Goal: Task Accomplishment & Management: Use online tool/utility

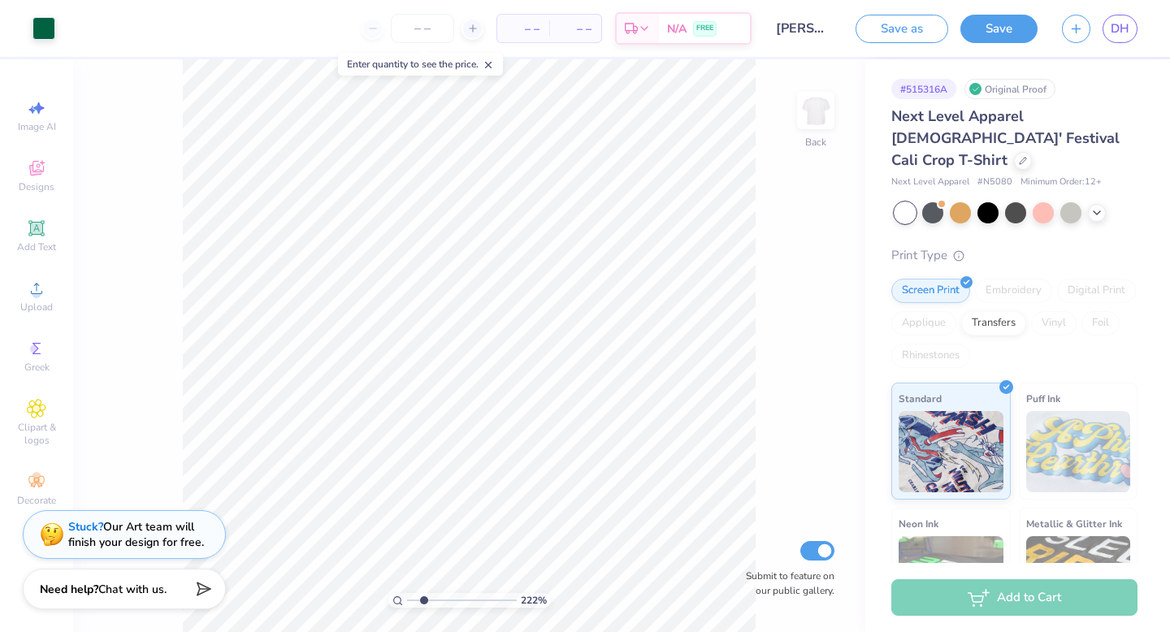
drag, startPoint x: 410, startPoint y: 600, endPoint x: 423, endPoint y: 597, distance: 14.0
click at [423, 597] on input "range" at bounding box center [462, 600] width 110 height 15
drag, startPoint x: 425, startPoint y: 595, endPoint x: 385, endPoint y: 594, distance: 39.8
type input "1"
click at [407, 594] on input "range" at bounding box center [462, 600] width 110 height 15
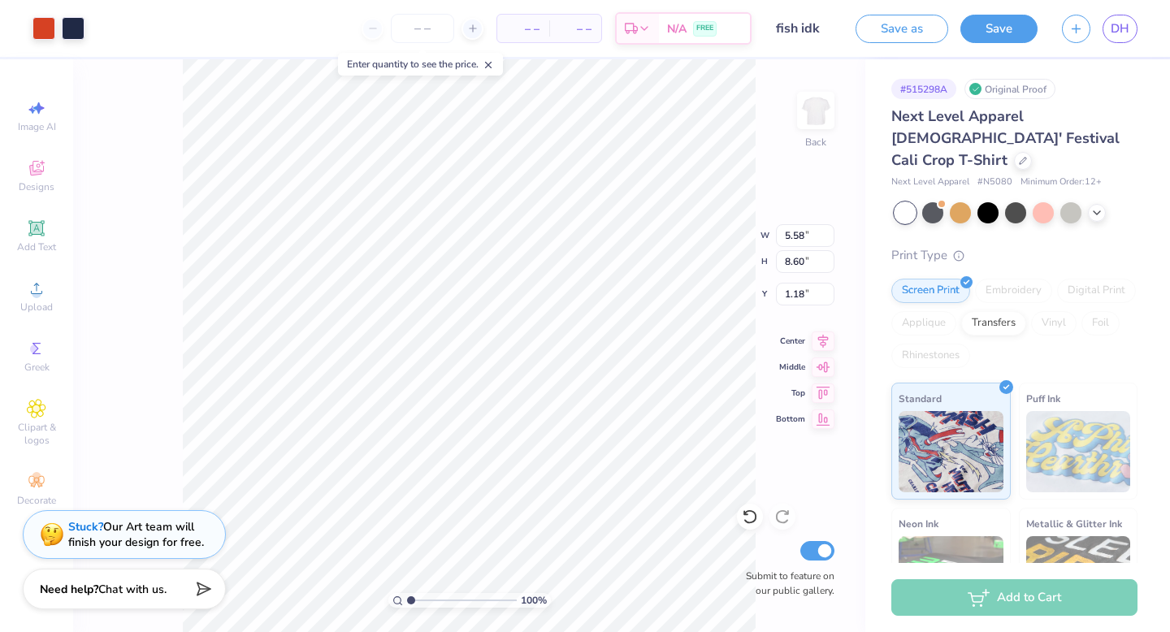
type input "5.58"
type input "8.60"
type input "3.00"
type input "6.81"
type input "10.50"
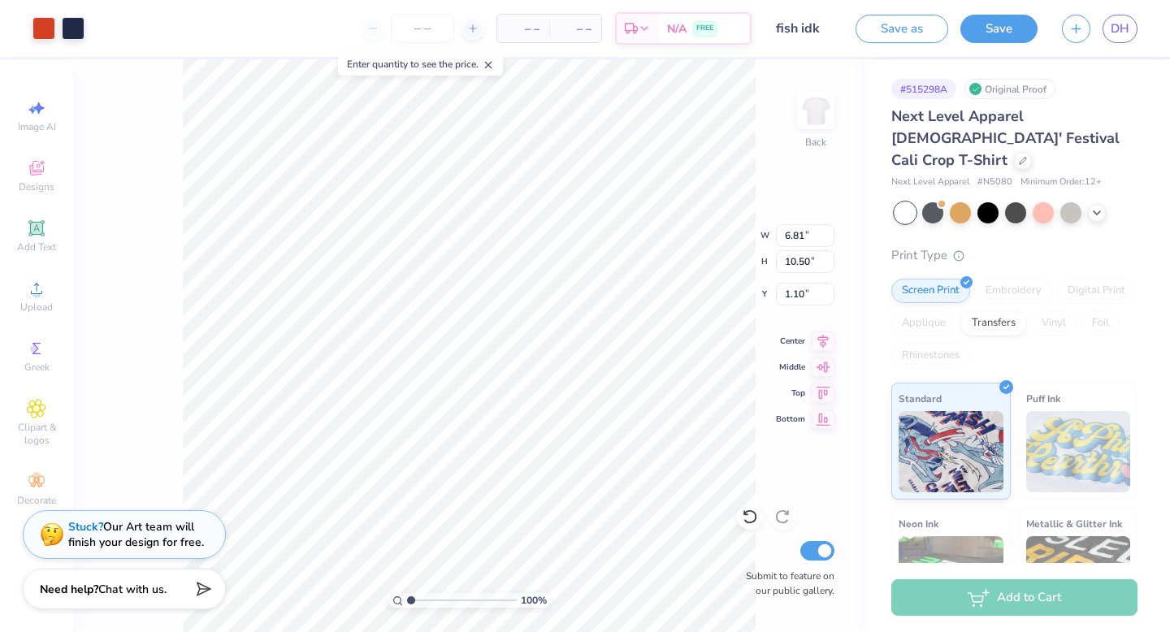
type input "2.16"
click at [1111, 32] on span "DH" at bounding box center [1120, 29] width 19 height 19
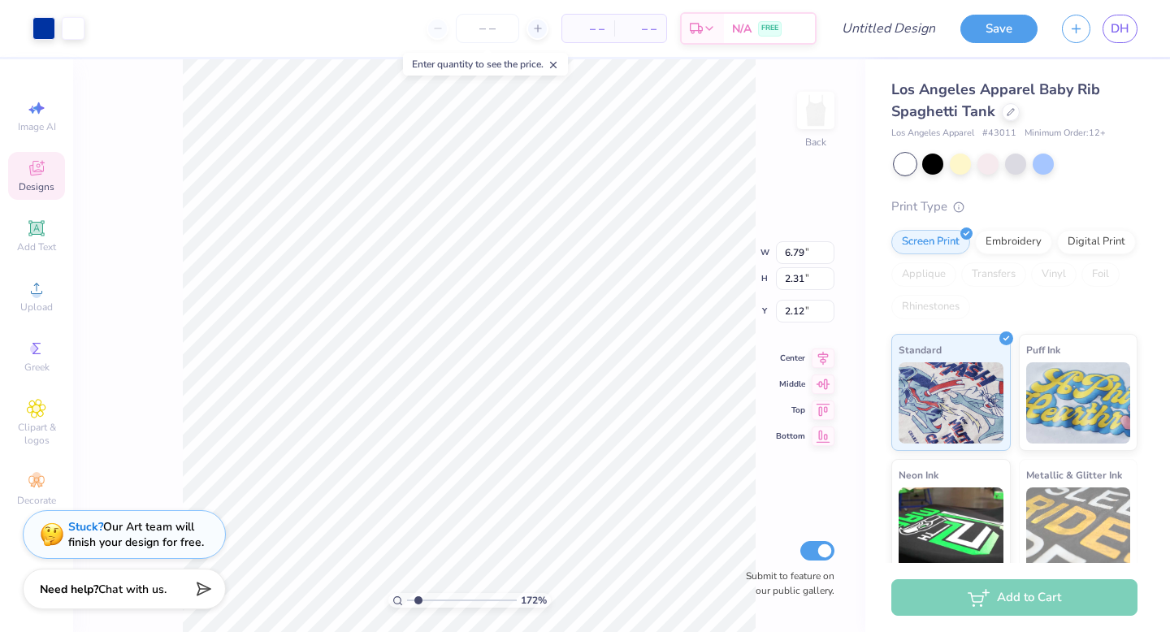
type input "1.71"
click at [418, 600] on input "range" at bounding box center [462, 600] width 110 height 15
type input "2.13"
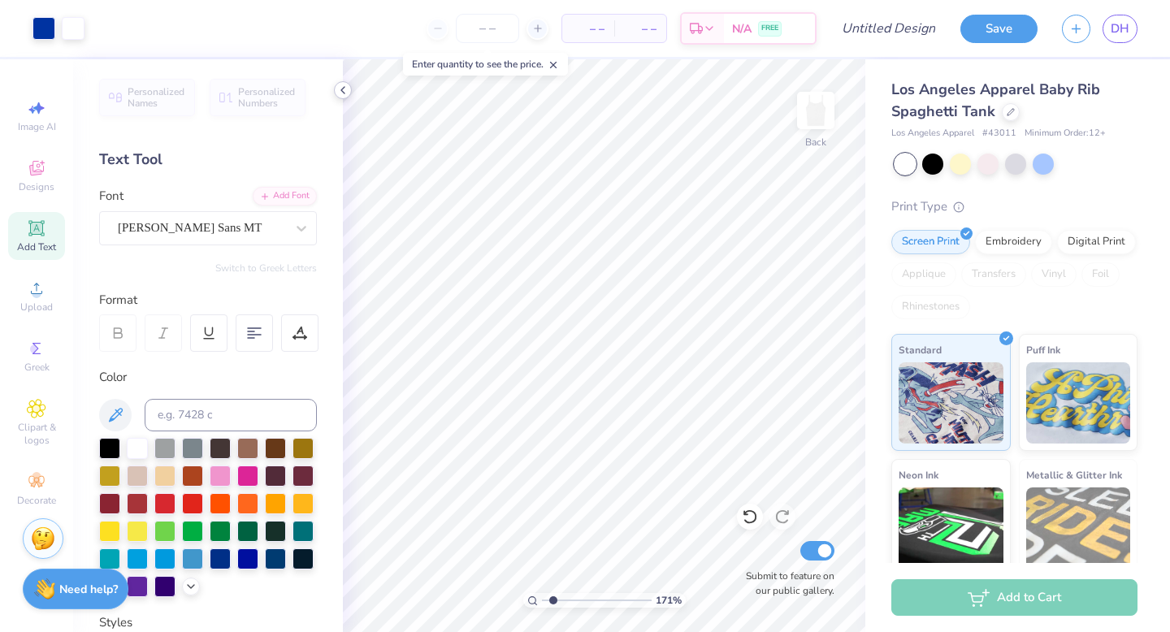
click at [347, 91] on icon at bounding box center [342, 90] width 13 height 13
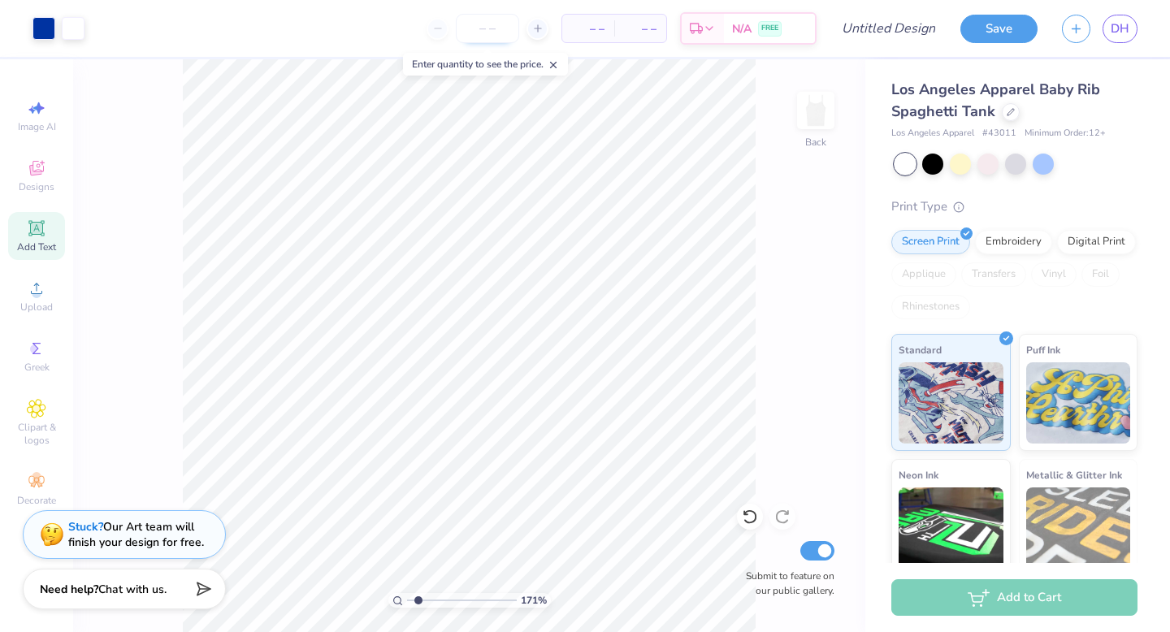
click at [505, 26] on input "number" at bounding box center [487, 28] width 63 height 29
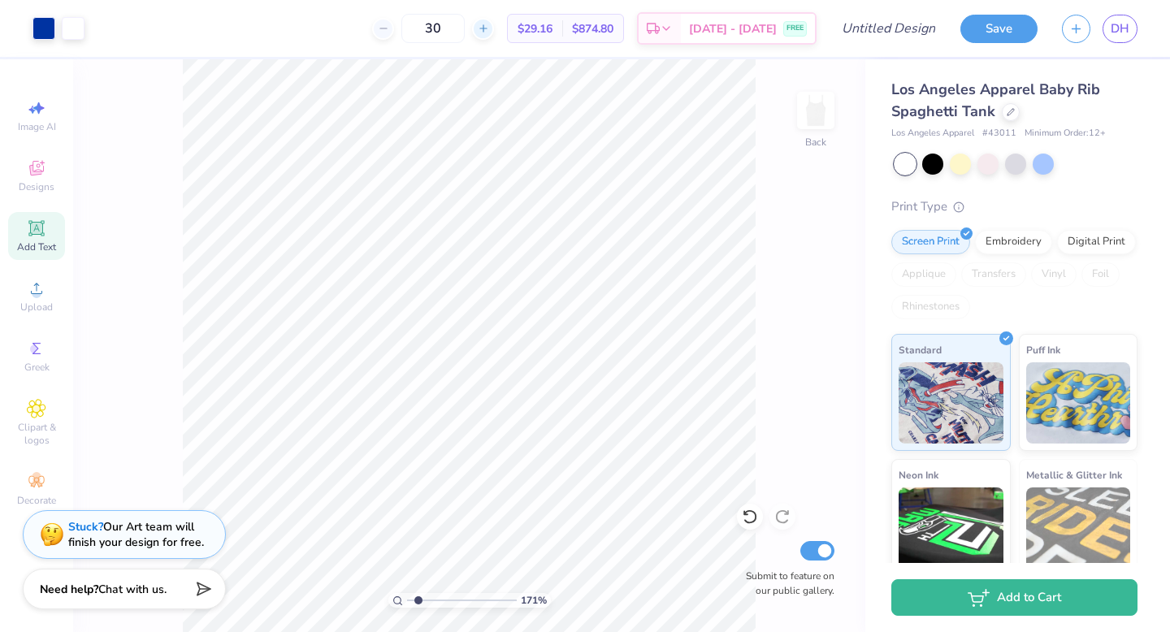
type input "3"
type input "2"
type input "45"
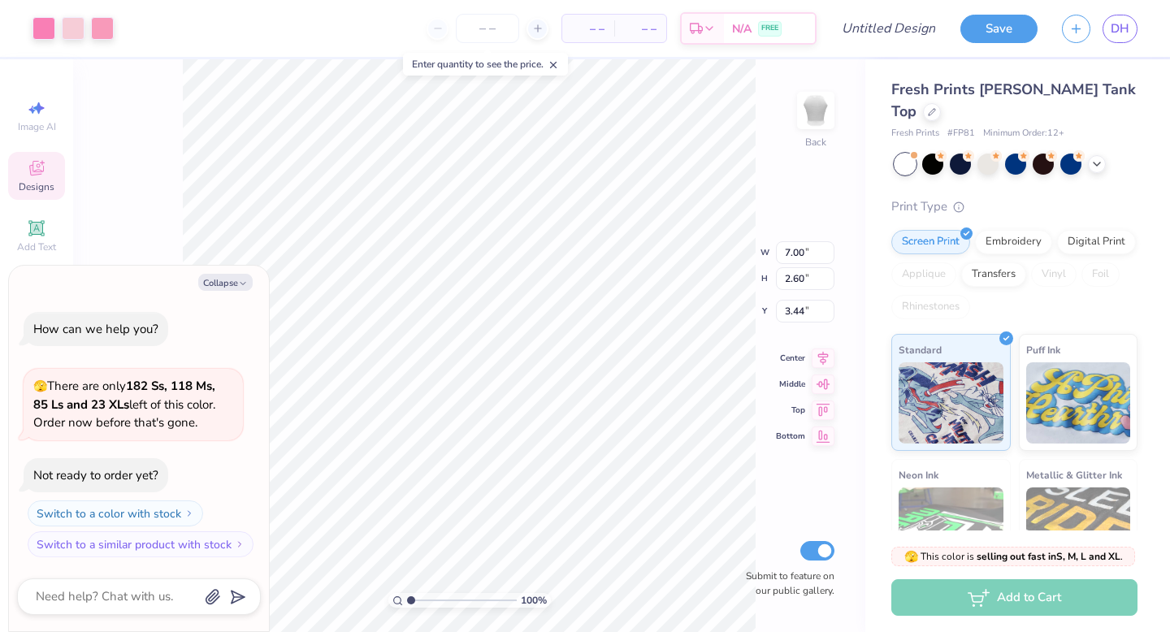
type textarea "x"
type input "1.36"
type input "3.43"
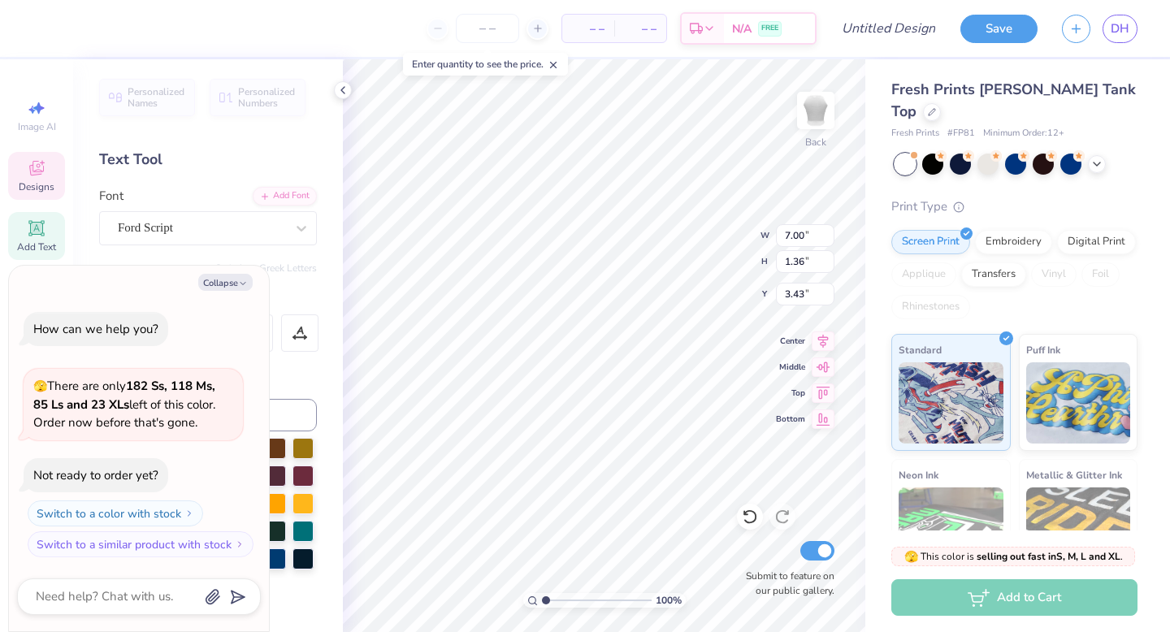
scroll to position [0, 2]
type textarea "x"
type textarea "Alpha Ph"
type textarea "x"
type textarea "Alpha P"
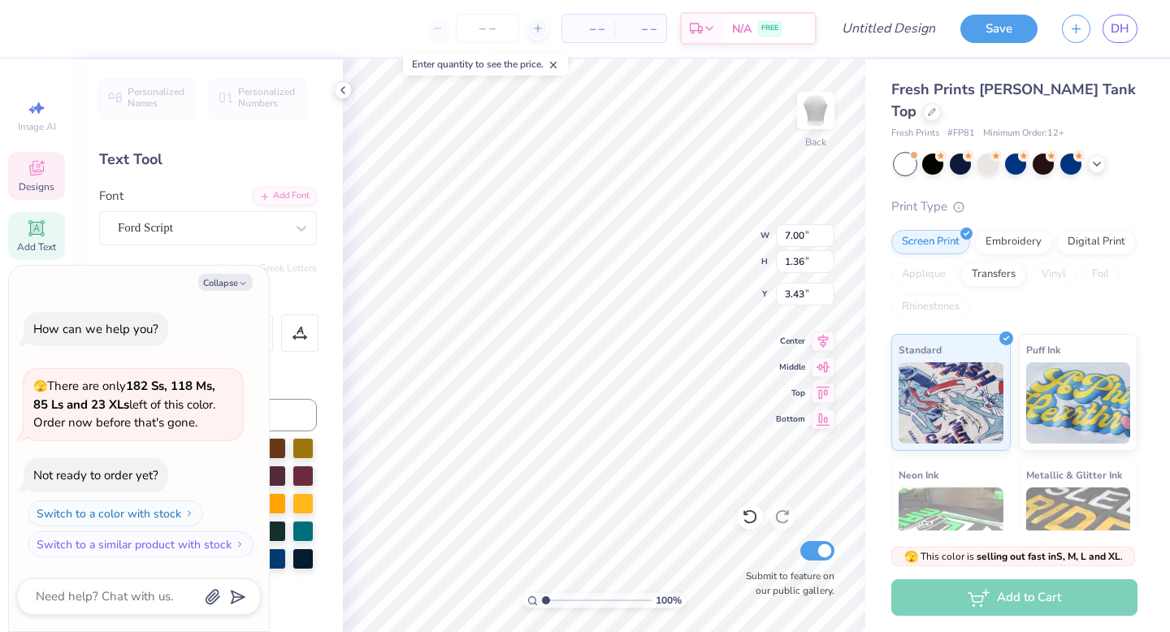
type textarea "x"
type textarea "Alpha"
type textarea "x"
type textarea "Alpha"
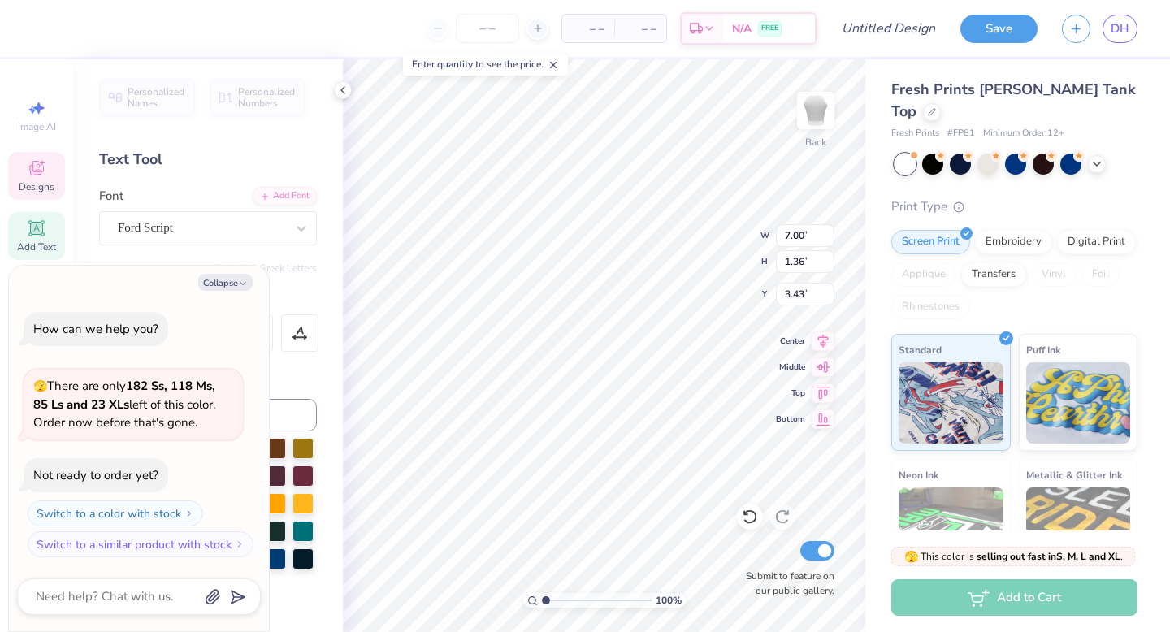
type textarea "x"
type textarea "Alph"
type textarea "x"
type textarea "Alp"
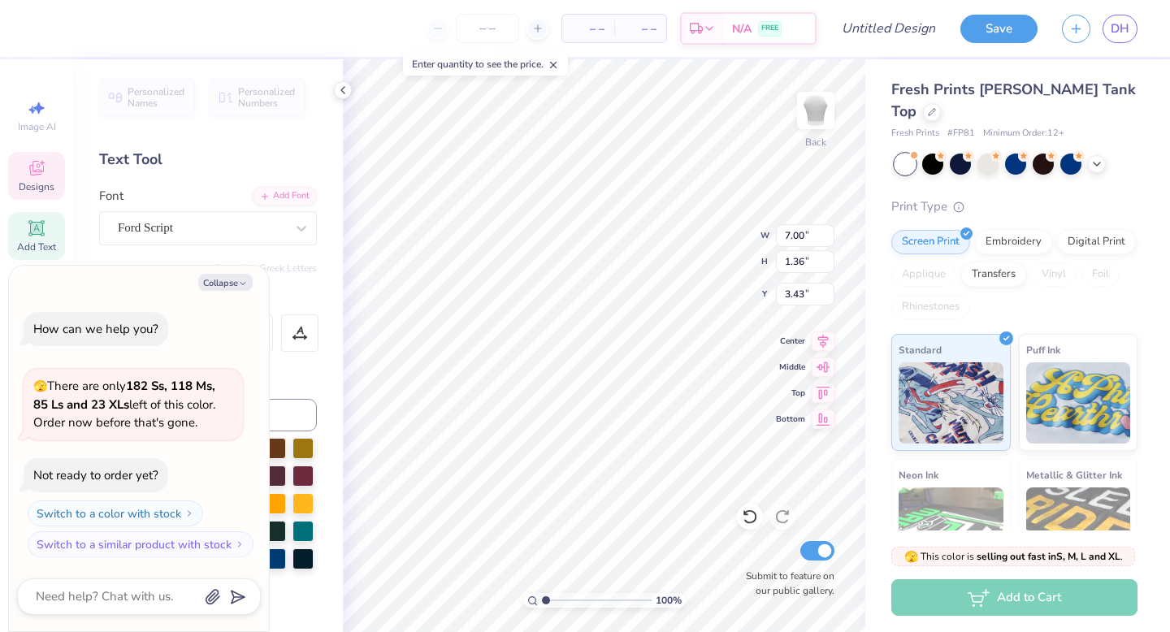
type textarea "x"
type textarea "Al"
type textarea "x"
type textarea "A"
type textarea "x"
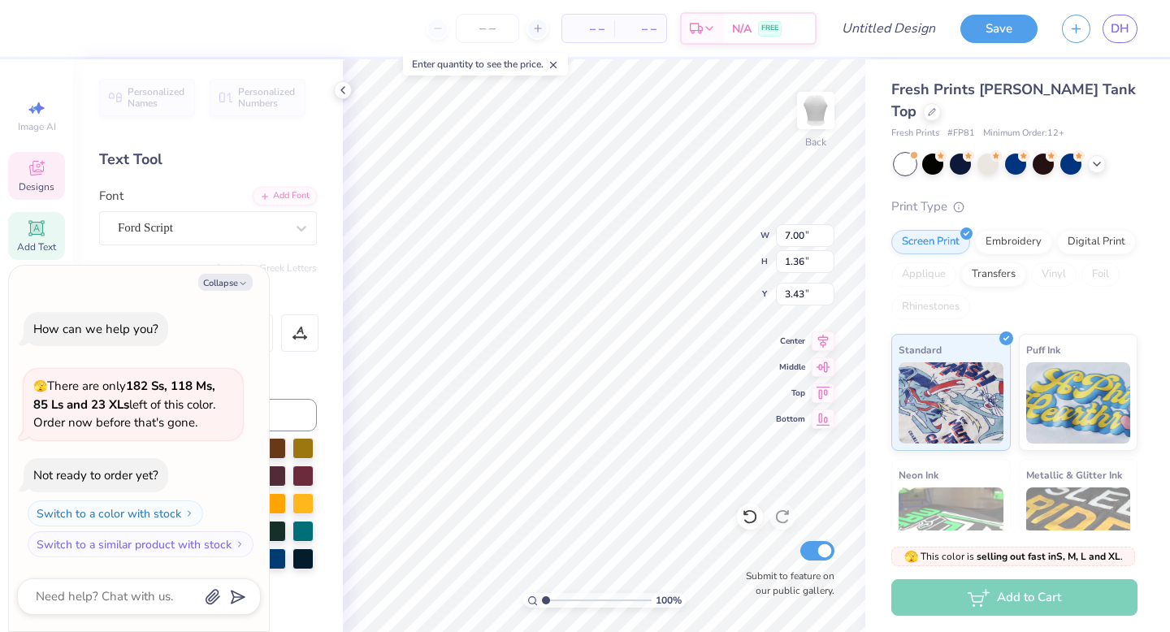
type textarea "x"
type textarea "K"
type textarea "x"
type textarea "Ka"
type textarea "x"
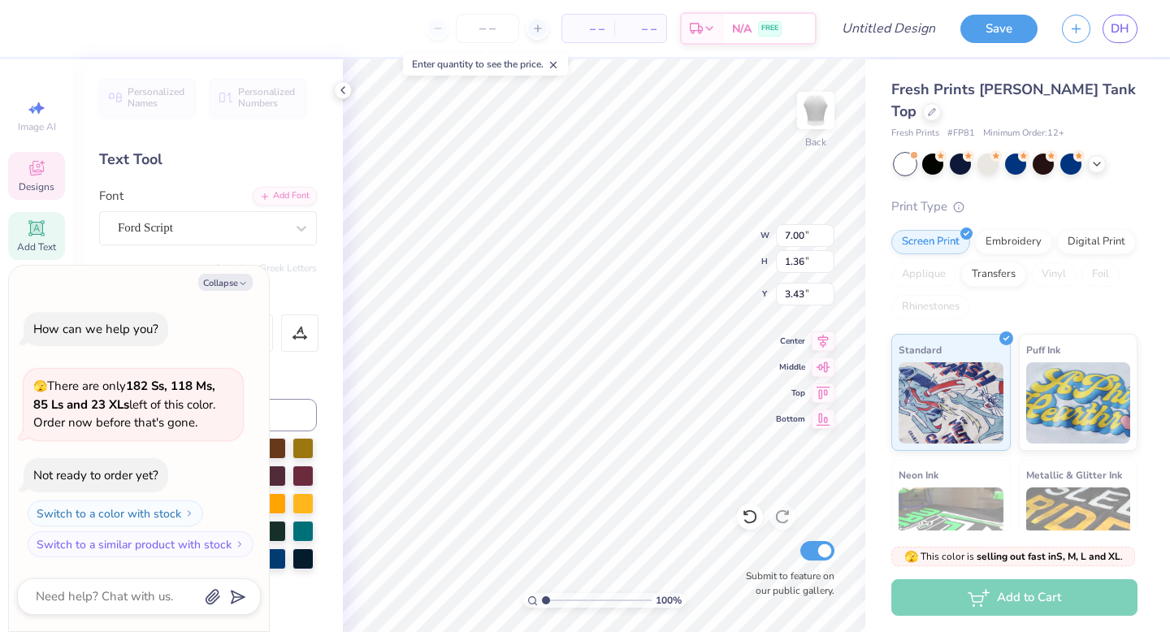
type textarea "Kap"
type textarea "x"
type textarea "Kapp"
type textarea "x"
type textarea "Kappa"
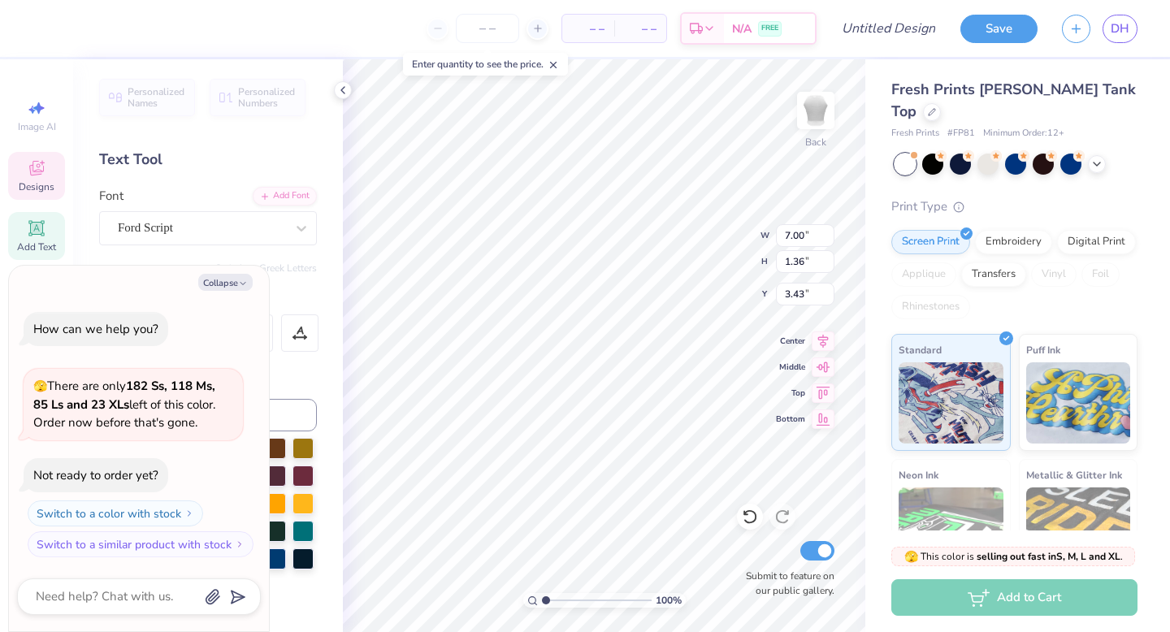
type textarea "x"
type textarea "Kappa"
type textarea "x"
type textarea "Kappa D"
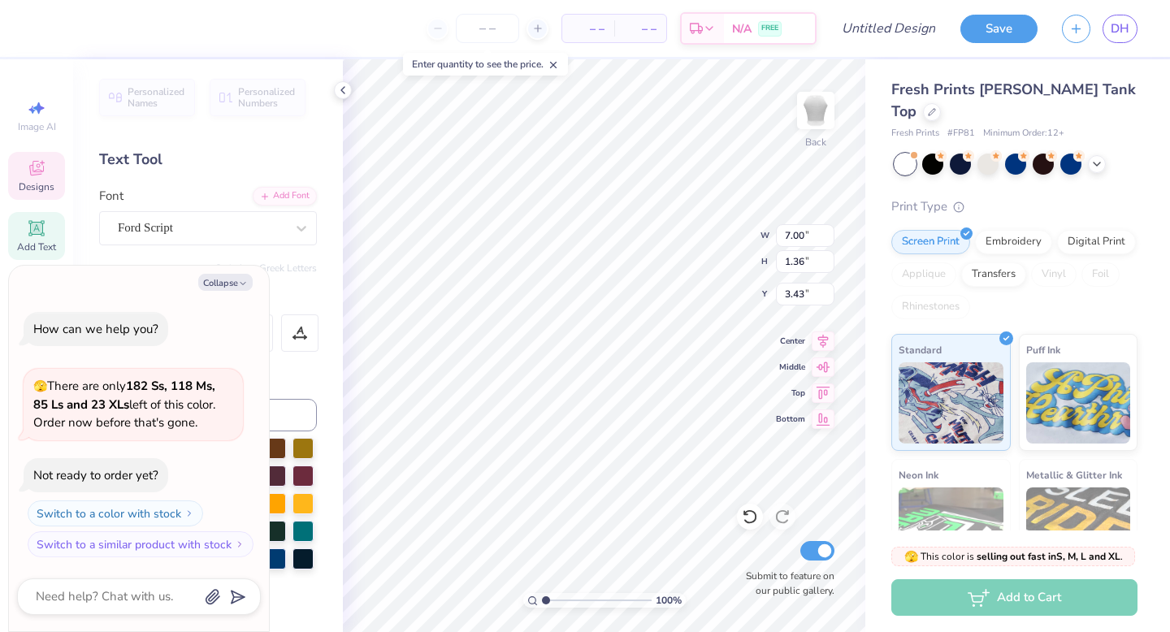
type textarea "x"
type textarea "Kappa De"
type textarea "x"
type textarea "Kappa Del"
type textarea "x"
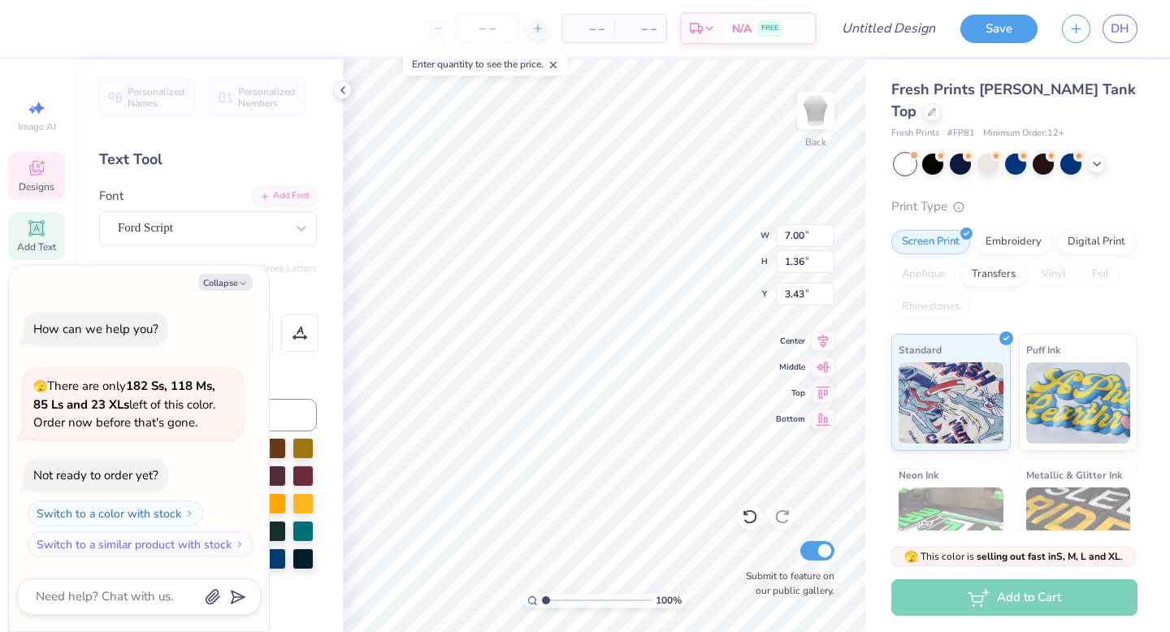
type textarea "Kappa Delt"
type textarea "x"
type textarea "Kappa Delta"
click at [350, 91] on div at bounding box center [343, 90] width 18 height 18
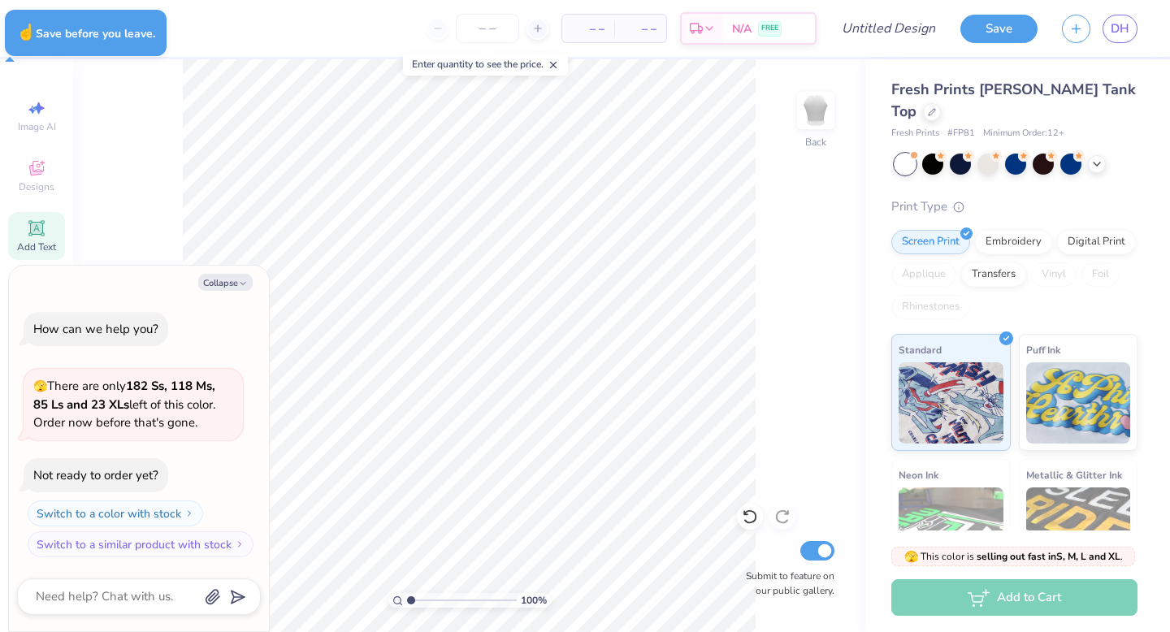
type textarea "x"
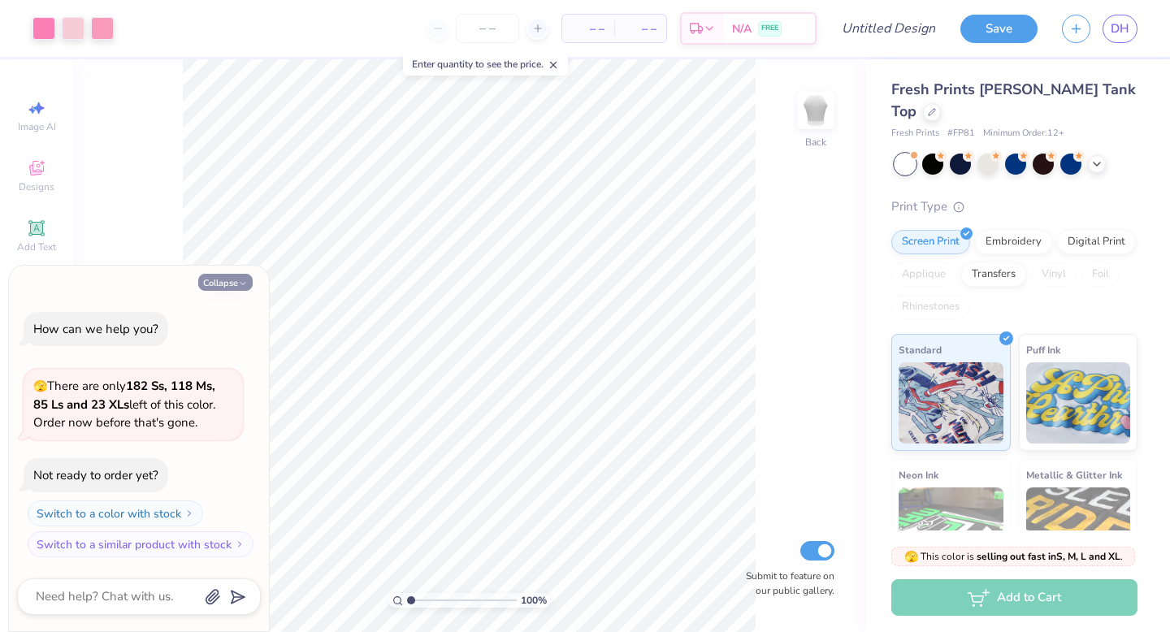
click at [223, 280] on button "Collapse" at bounding box center [225, 282] width 54 height 17
type textarea "x"
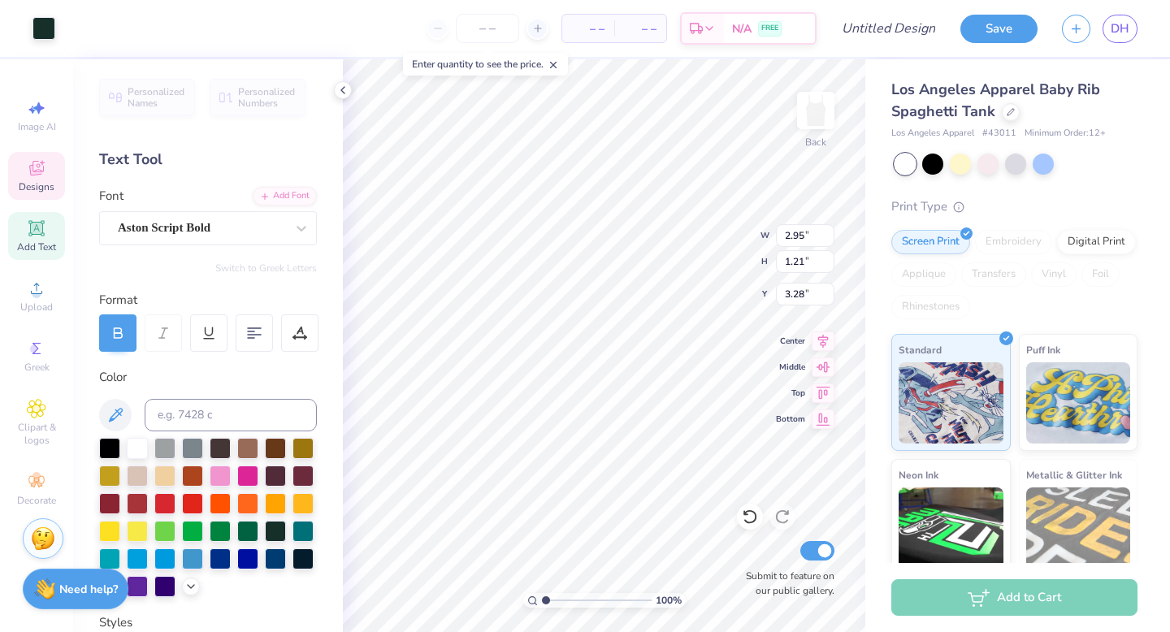
type input "3.23"
type textarea "Kappa"
type input "2.03"
type input "1.08"
type input "3.22"
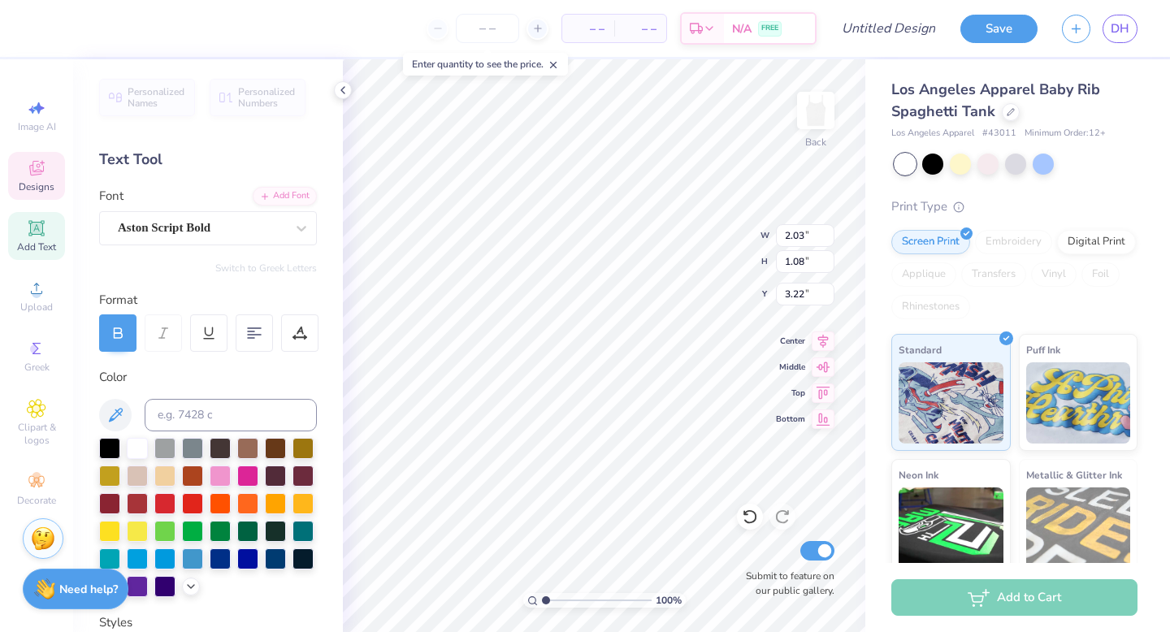
type textarea "Delta"
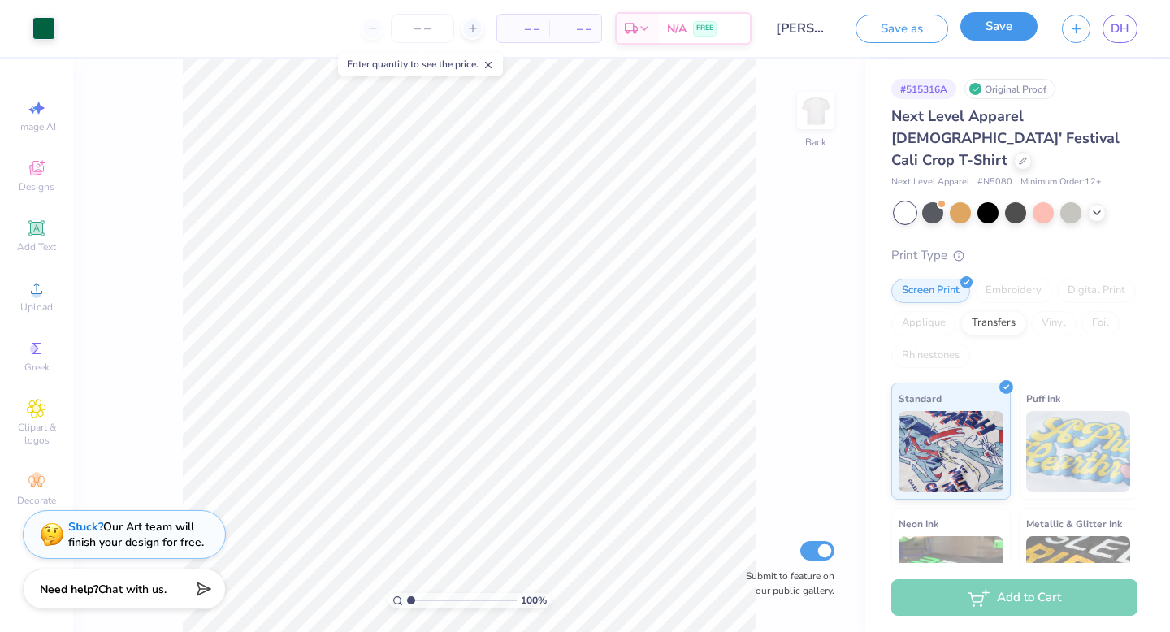
click at [993, 32] on button "Save" at bounding box center [998, 26] width 77 height 28
click at [1107, 32] on link "DH" at bounding box center [1120, 29] width 35 height 28
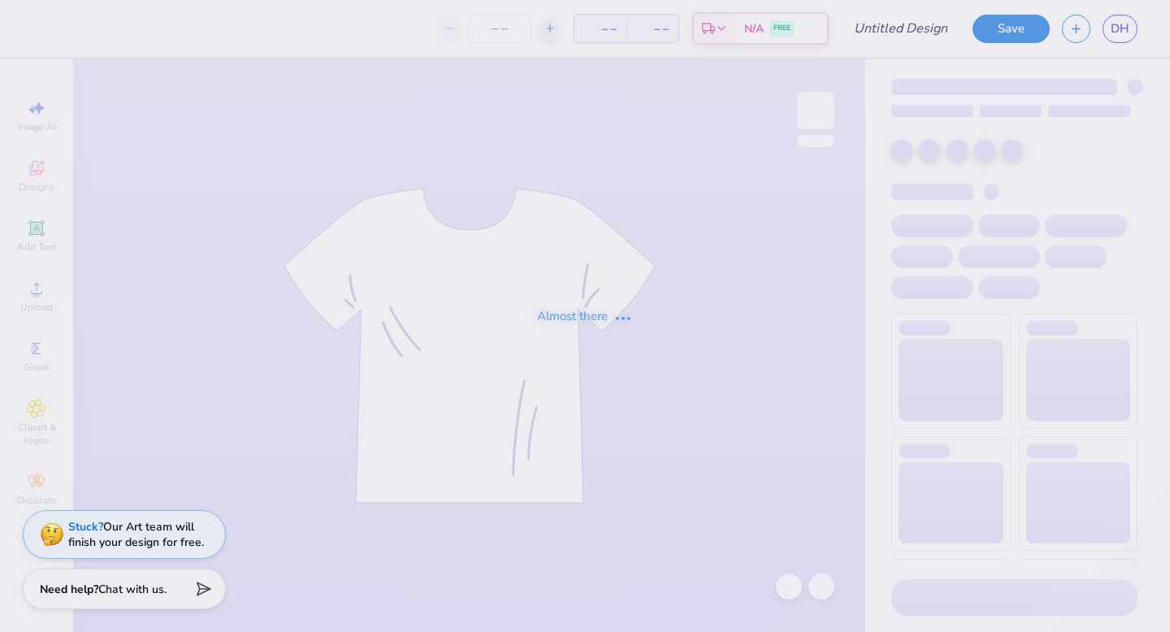
type input "fish shirt"
type input "20"
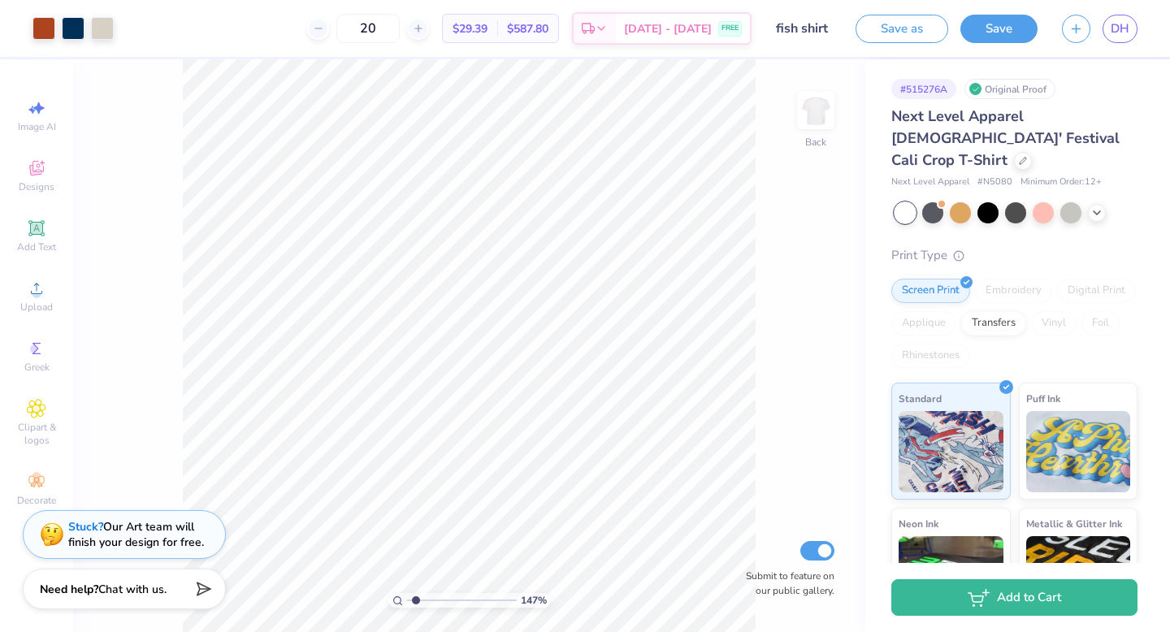
type input "1.46"
click at [415, 598] on input "range" at bounding box center [462, 600] width 110 height 15
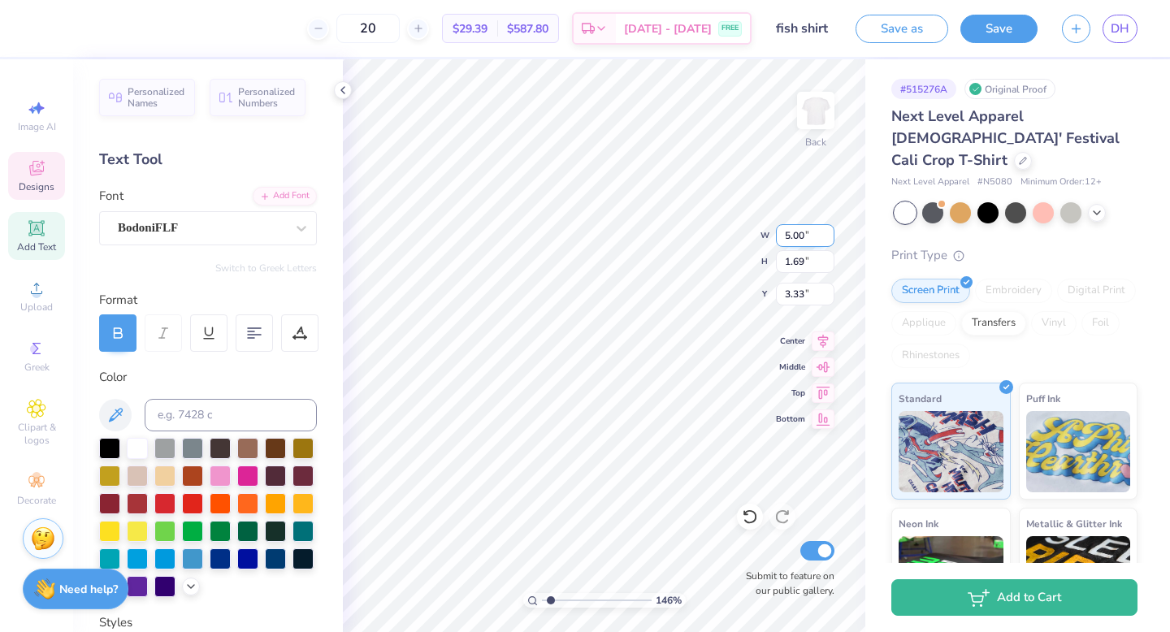
click at [791, 235] on input "5.00" at bounding box center [805, 235] width 59 height 23
click at [396, 30] on input "20" at bounding box center [367, 28] width 63 height 29
type input "0.00"
type input "4.18"
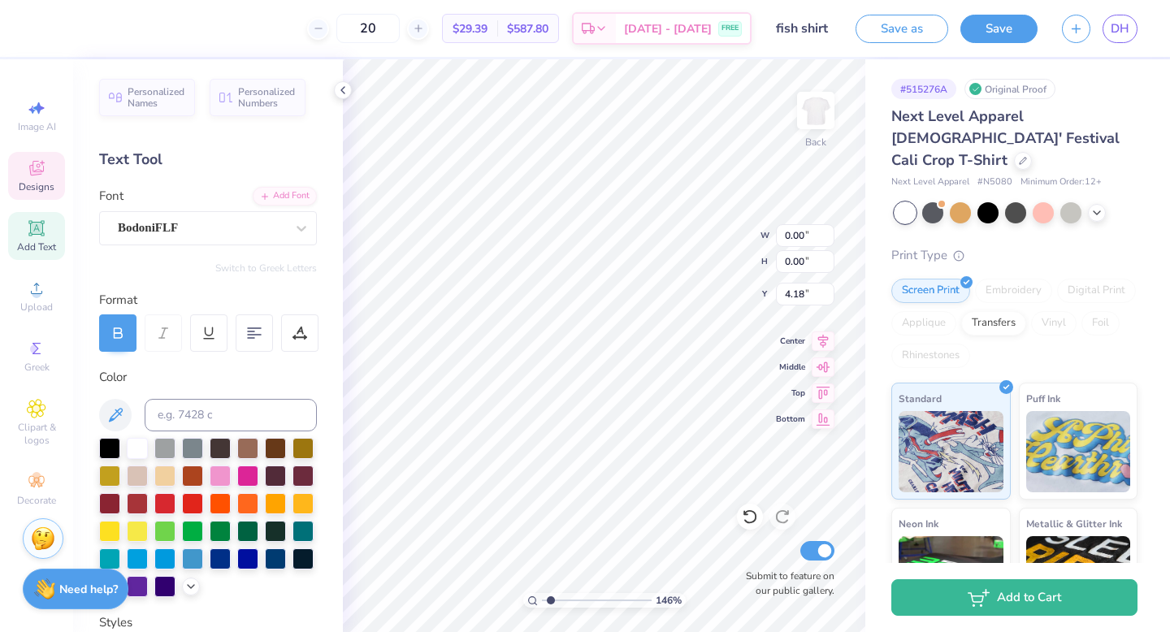
type input "2"
type input "4"
type input "6"
type input "80"
click at [812, 238] on div "100 % Back W 4.63 4.63 " H 1.28 1.28 " Y 5.50 5.50 " Center Middle Top Bottom S…" at bounding box center [604, 345] width 522 height 573
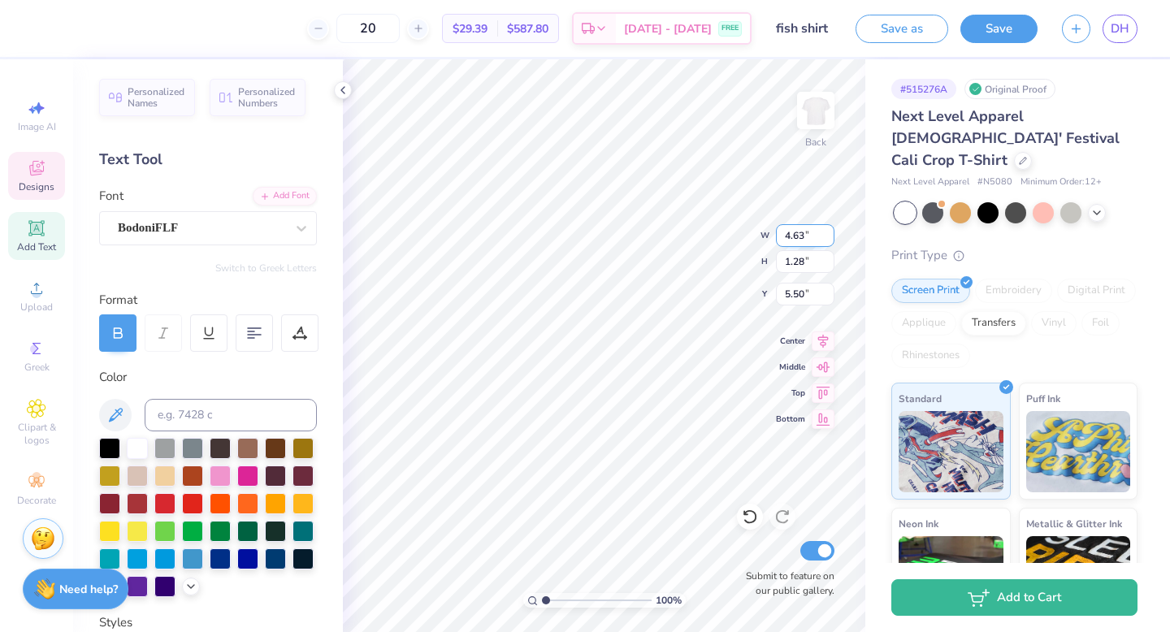
click at [807, 236] on input "4.63" at bounding box center [805, 235] width 59 height 23
type input "4"
click at [804, 261] on input "1.28" at bounding box center [805, 261] width 59 height 23
type input "1"
type input ".75"
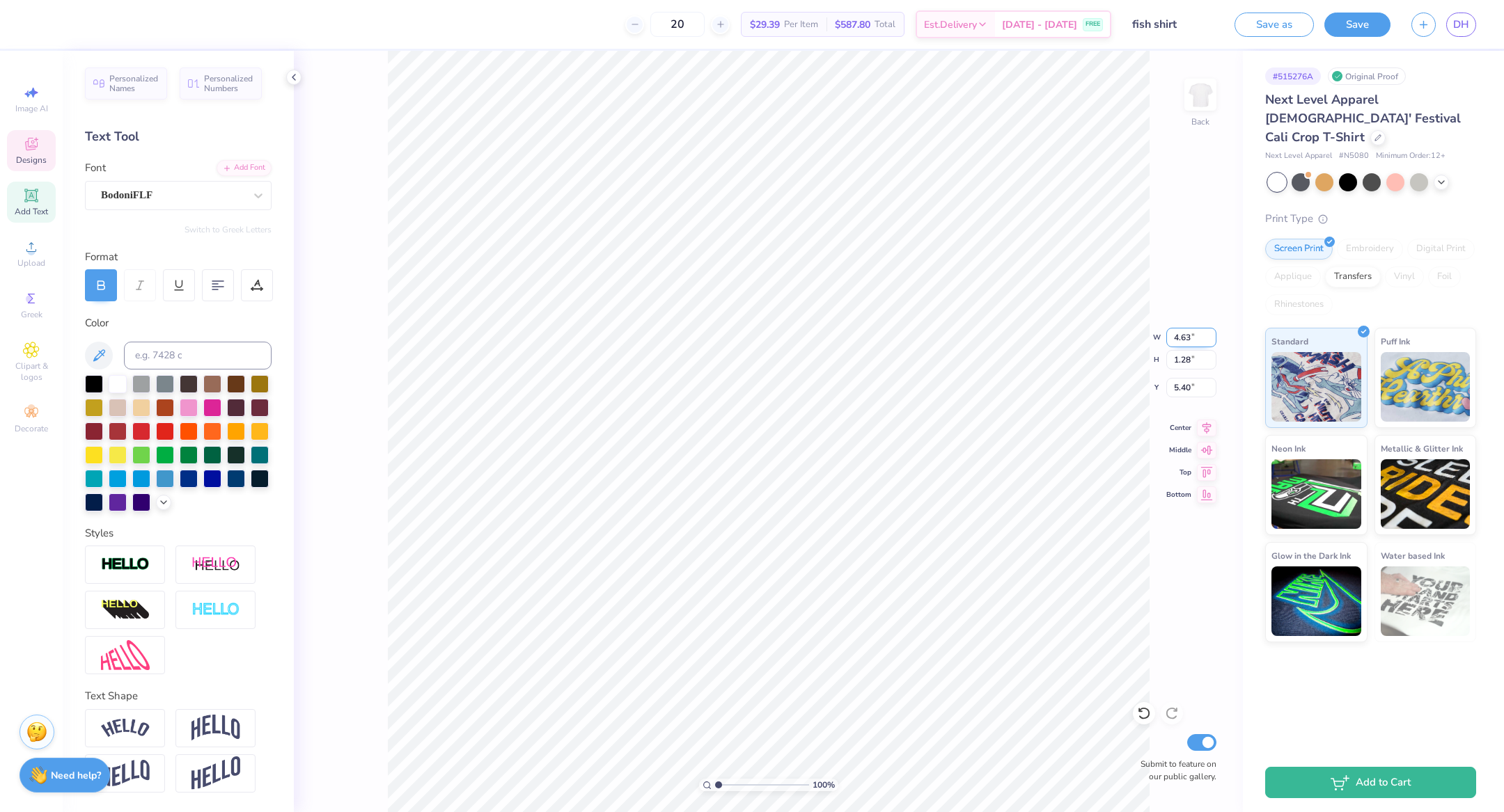
click at [1002, 336] on input "4.63" at bounding box center [1191, 337] width 51 height 20
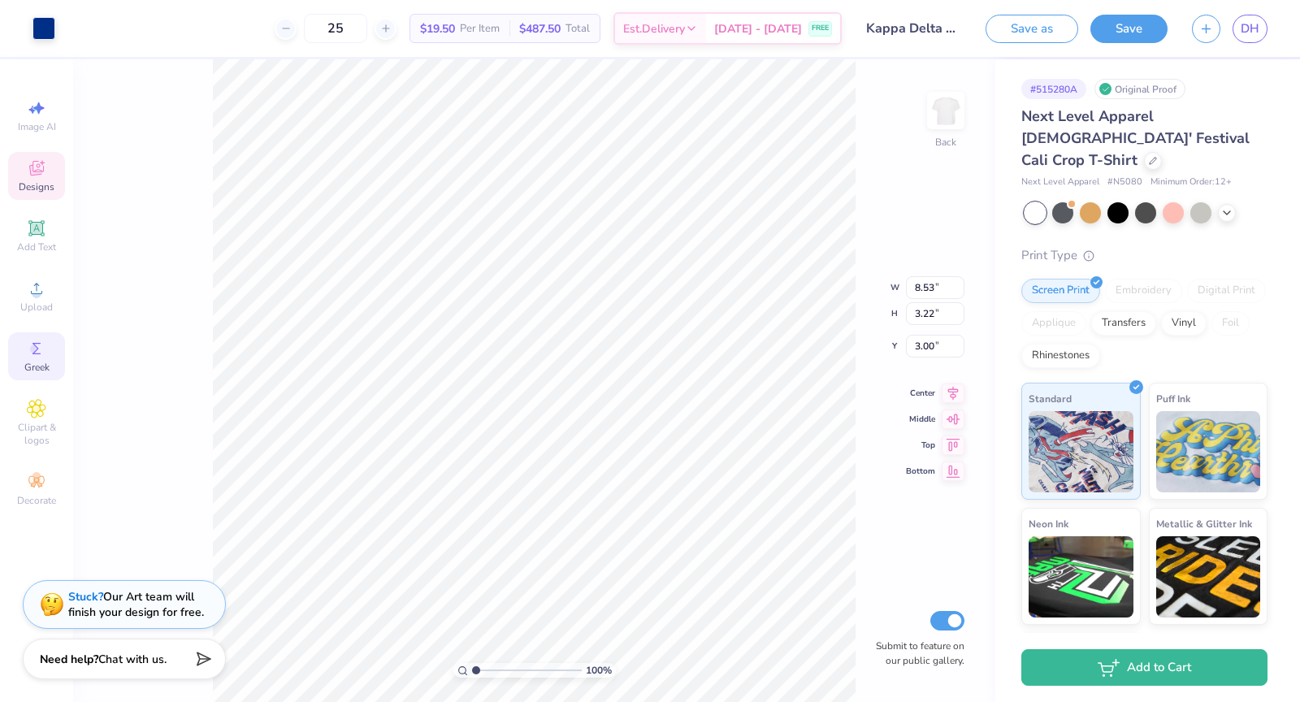
click at [39, 370] on span "Greek" at bounding box center [36, 367] width 25 height 13
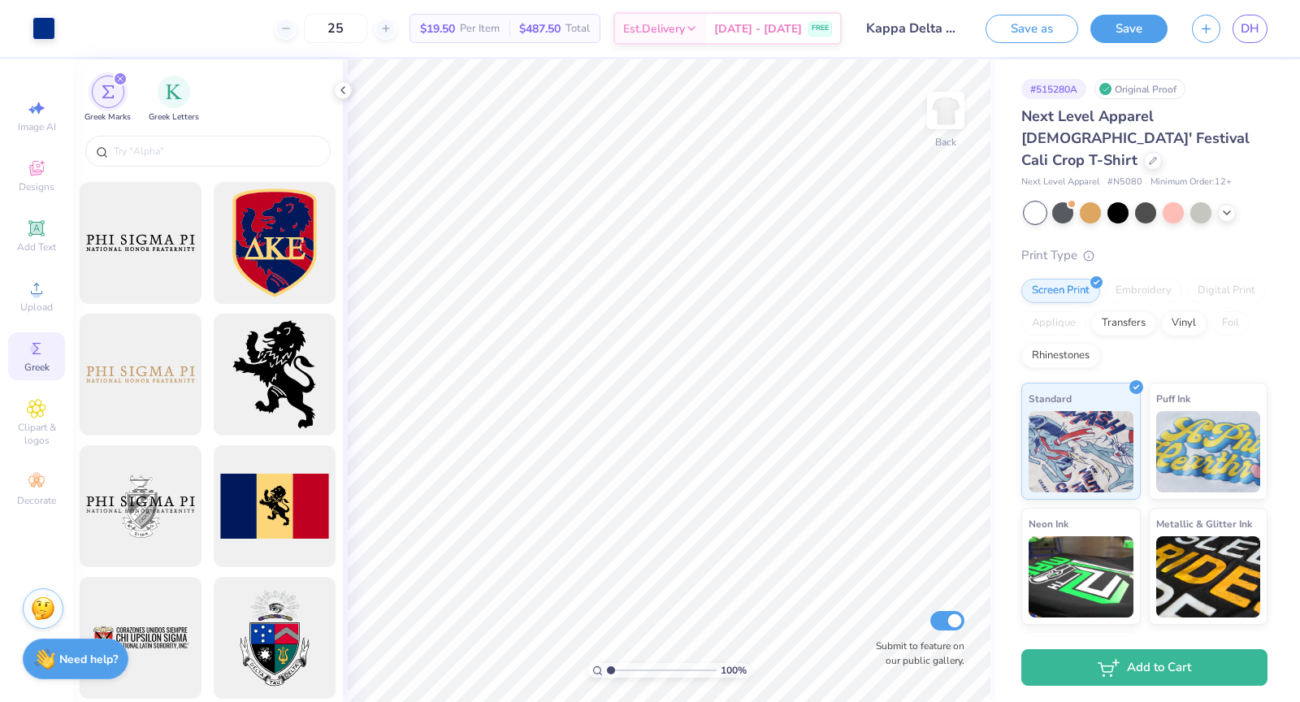
scroll to position [799, 0]
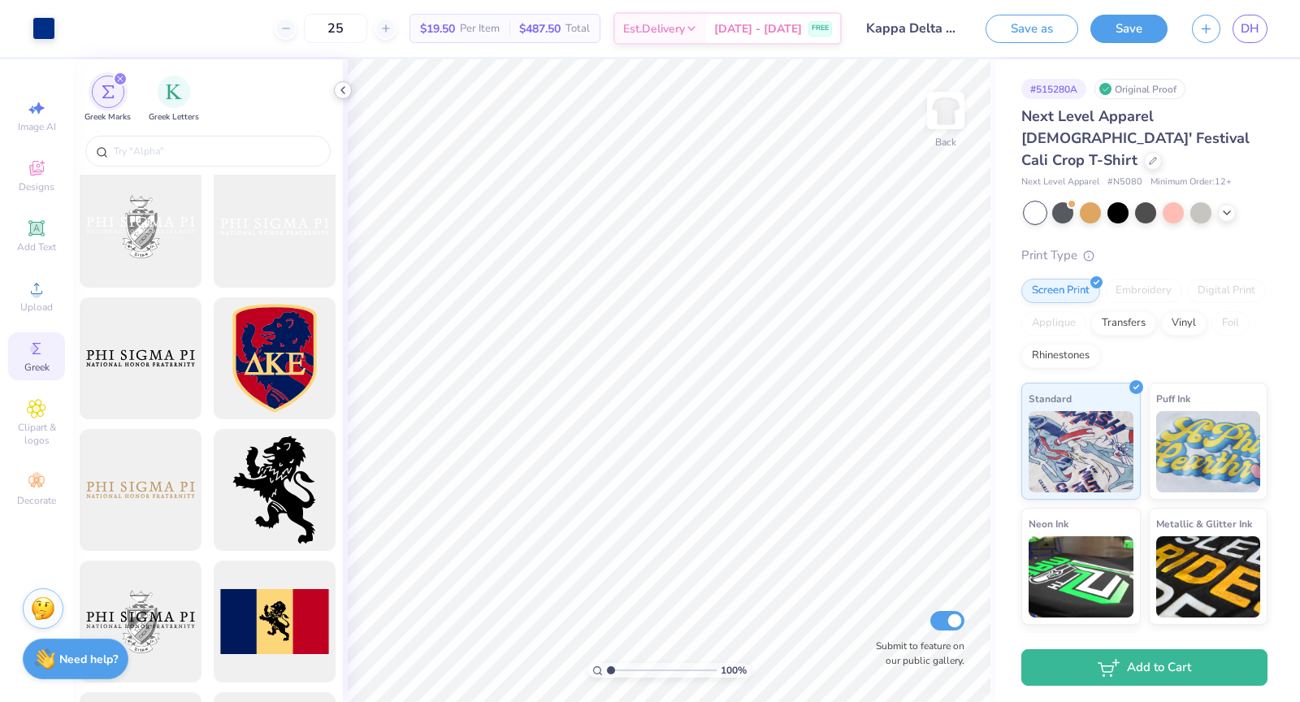
click at [343, 89] on icon at bounding box center [342, 90] width 13 height 13
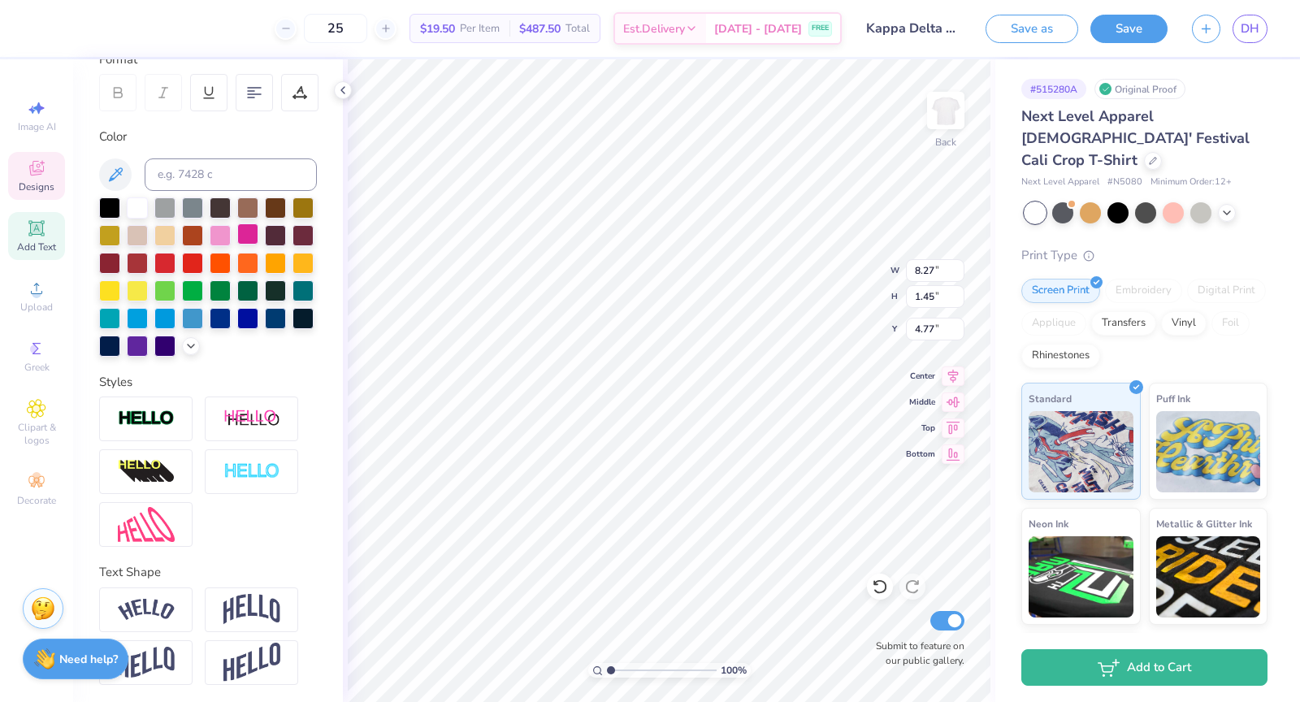
scroll to position [0, 0]
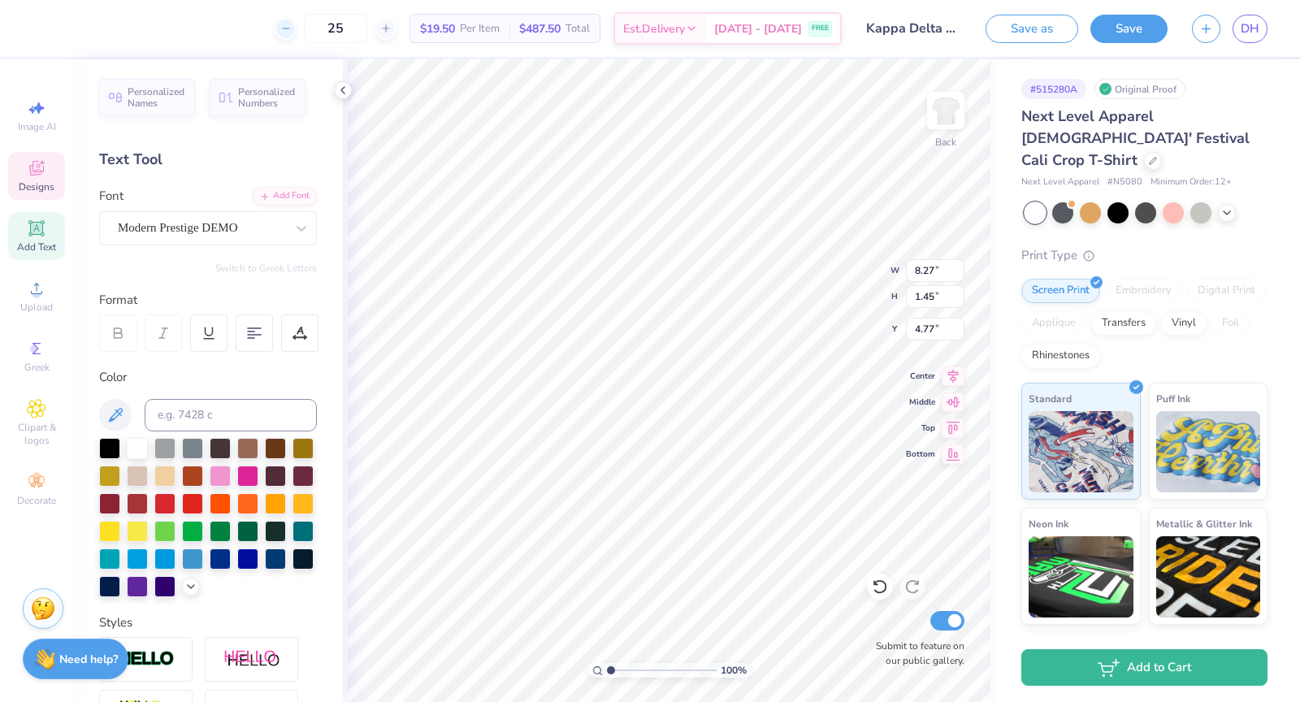
click at [292, 27] on icon at bounding box center [285, 28] width 11 height 11
click at [311, 27] on div "24 $19.50 Per Item $487.50 Total Est. Delivery [DATE] - [DATE] FREE" at bounding box center [443, 28] width 797 height 57
click at [311, 27] on div "24 Per Item Total Est. Delivery N/A FREE" at bounding box center [443, 28] width 797 height 57
click at [292, 27] on icon at bounding box center [285, 28] width 11 height 11
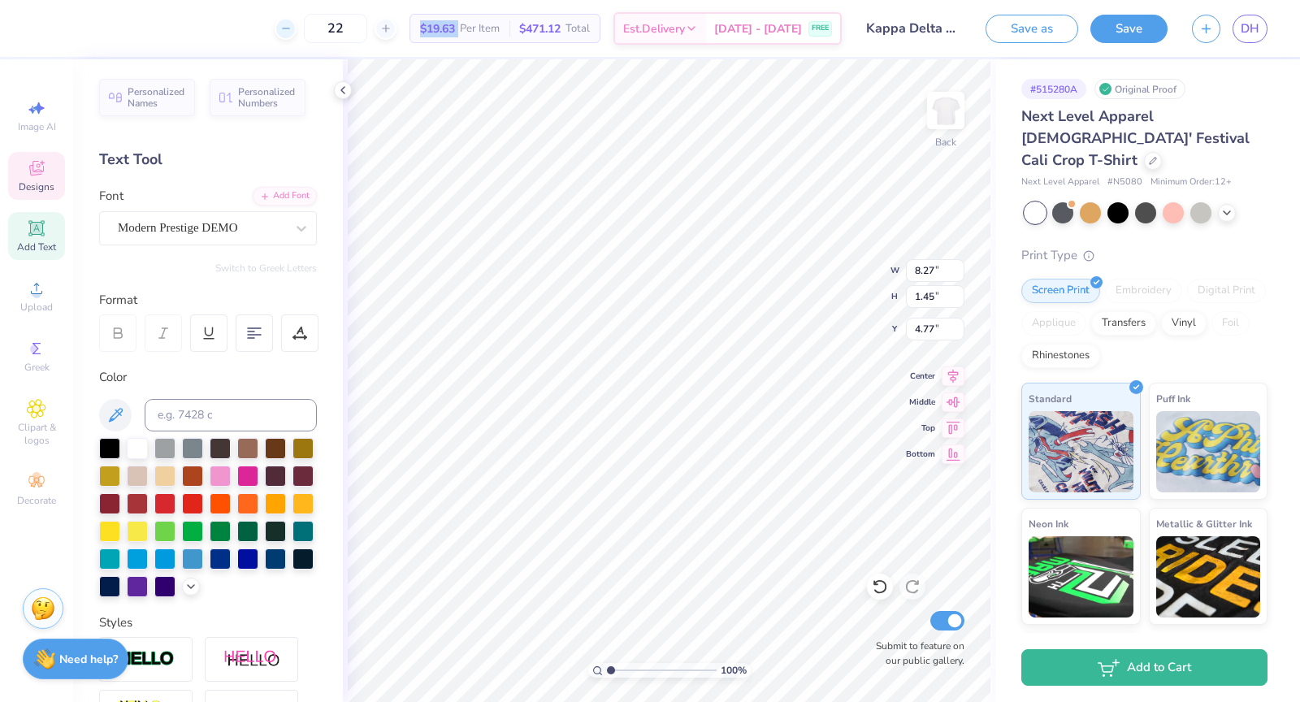
click at [292, 27] on icon at bounding box center [285, 28] width 11 height 11
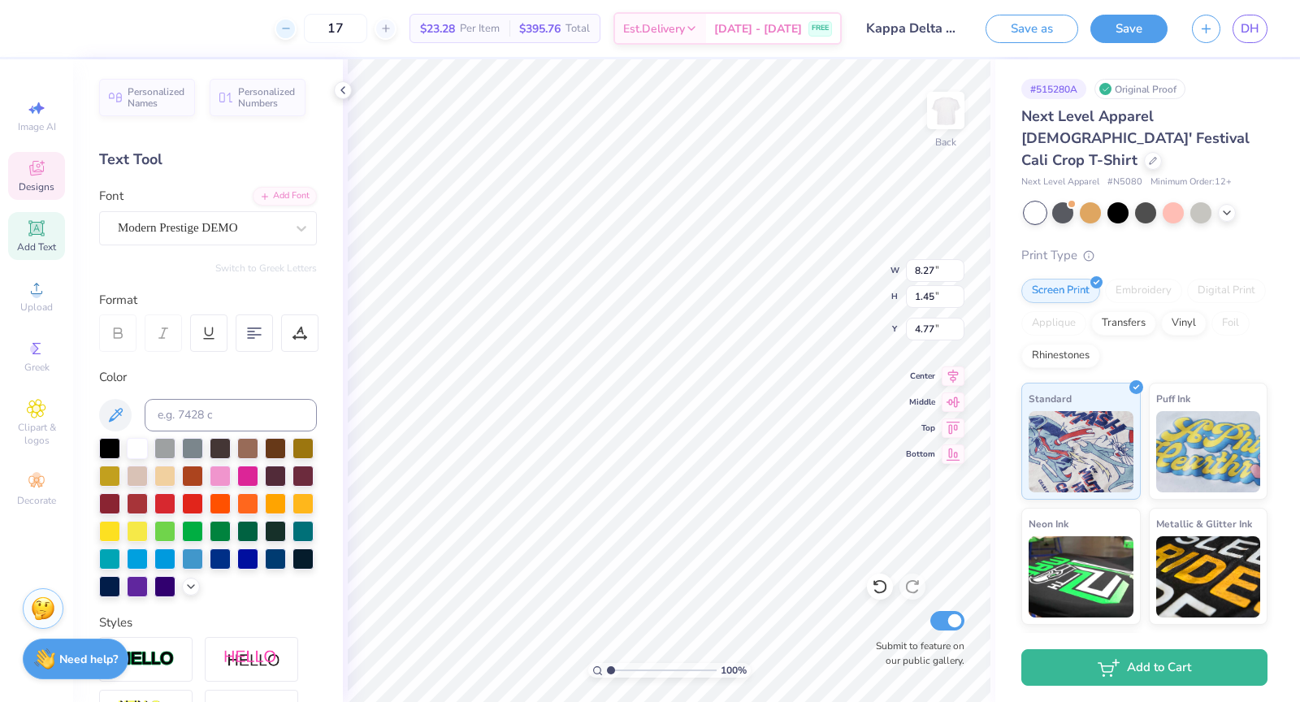
click at [292, 27] on icon at bounding box center [285, 28] width 11 height 11
click at [397, 24] on div at bounding box center [386, 29] width 22 height 22
click at [391, 29] on div "17" at bounding box center [336, 28] width 122 height 29
click at [362, 27] on input "17" at bounding box center [335, 28] width 63 height 29
type input "1"
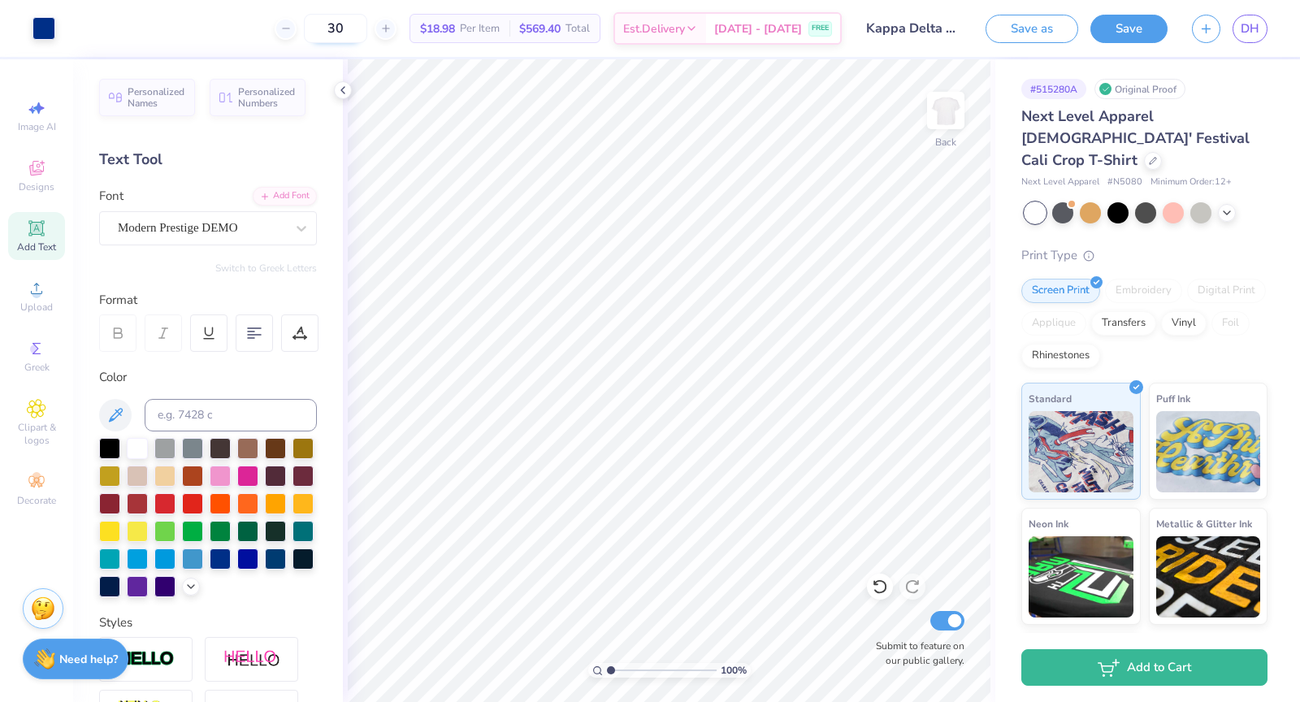
click at [364, 29] on input "30" at bounding box center [335, 28] width 63 height 29
type input "3"
type input "6"
type input "8"
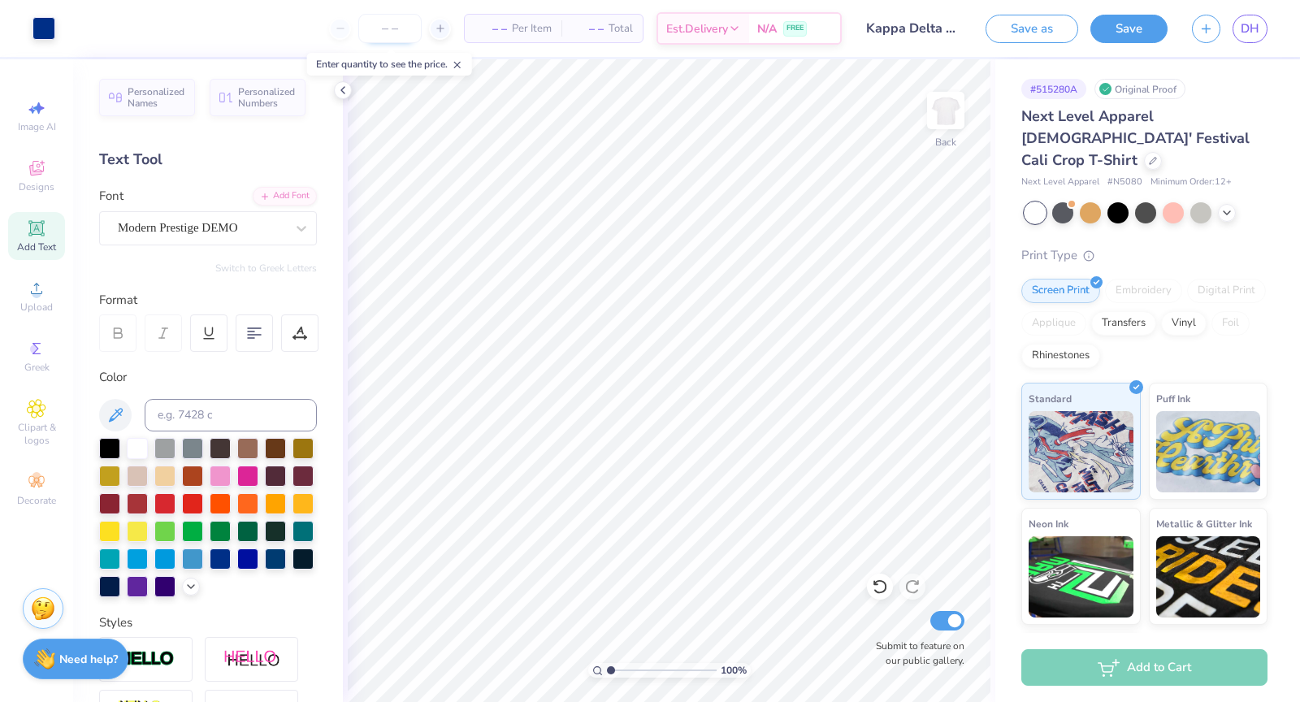
click at [401, 28] on input "number" at bounding box center [389, 28] width 63 height 29
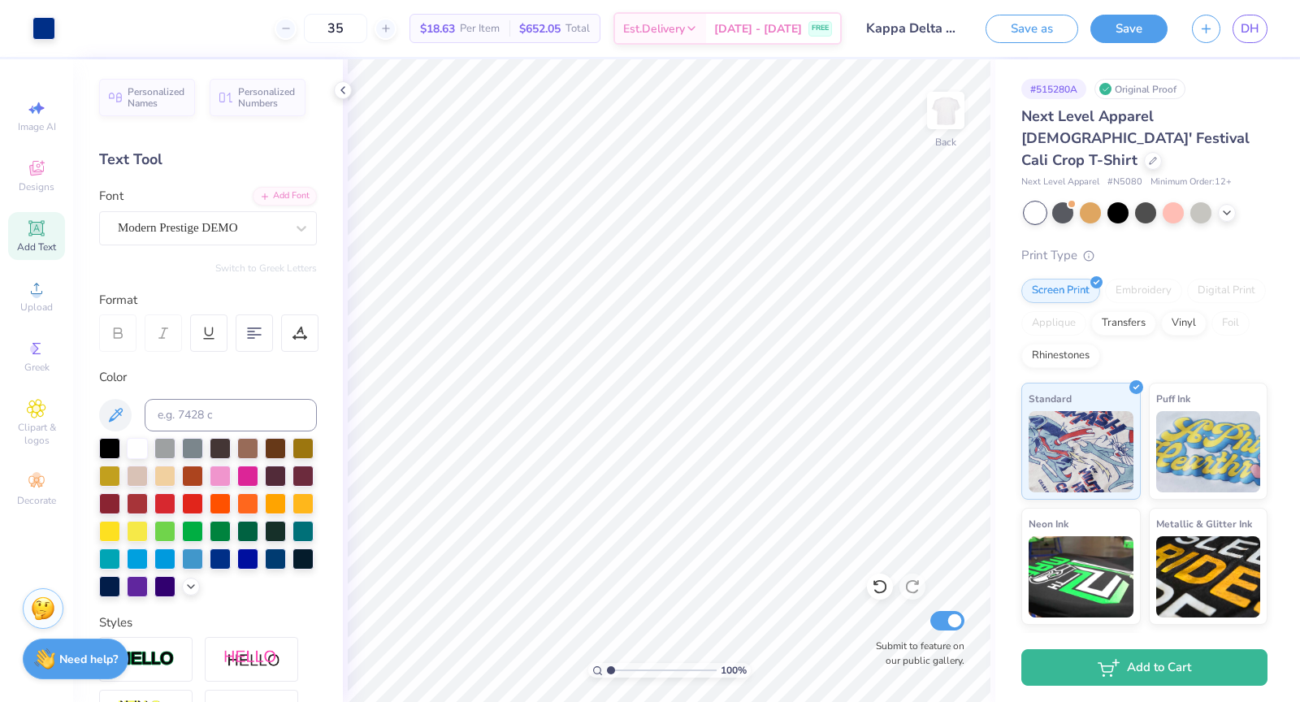
type input "35"
click at [1145, 20] on button "Save" at bounding box center [1128, 26] width 77 height 28
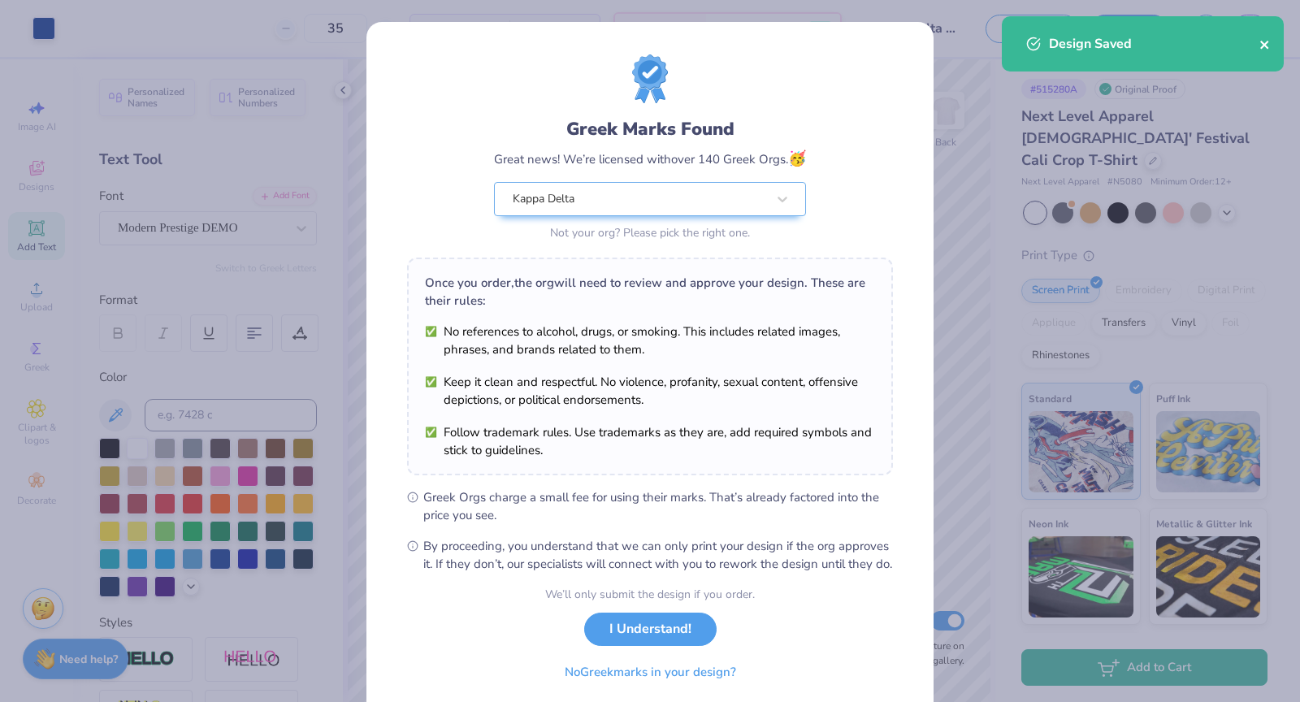
click at [1264, 43] on icon "close" at bounding box center [1264, 45] width 8 height 8
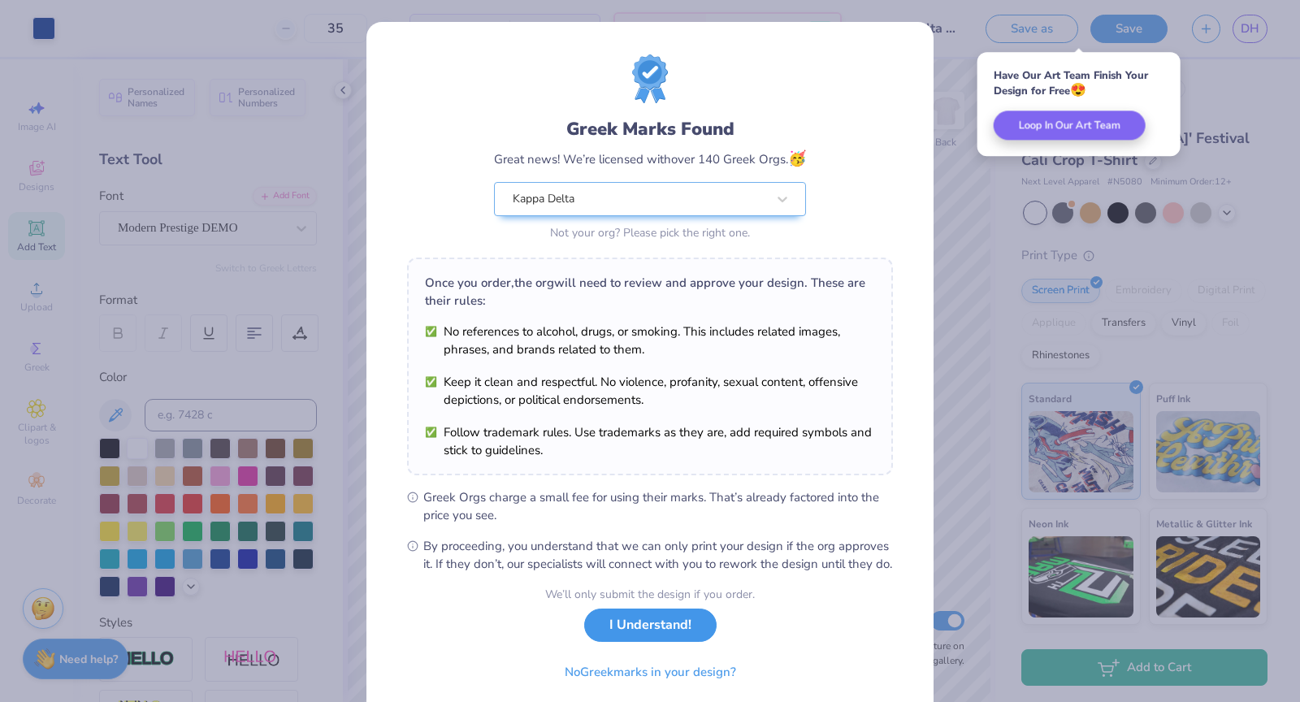
click at [660, 640] on button "I Understand!" at bounding box center [650, 625] width 132 height 33
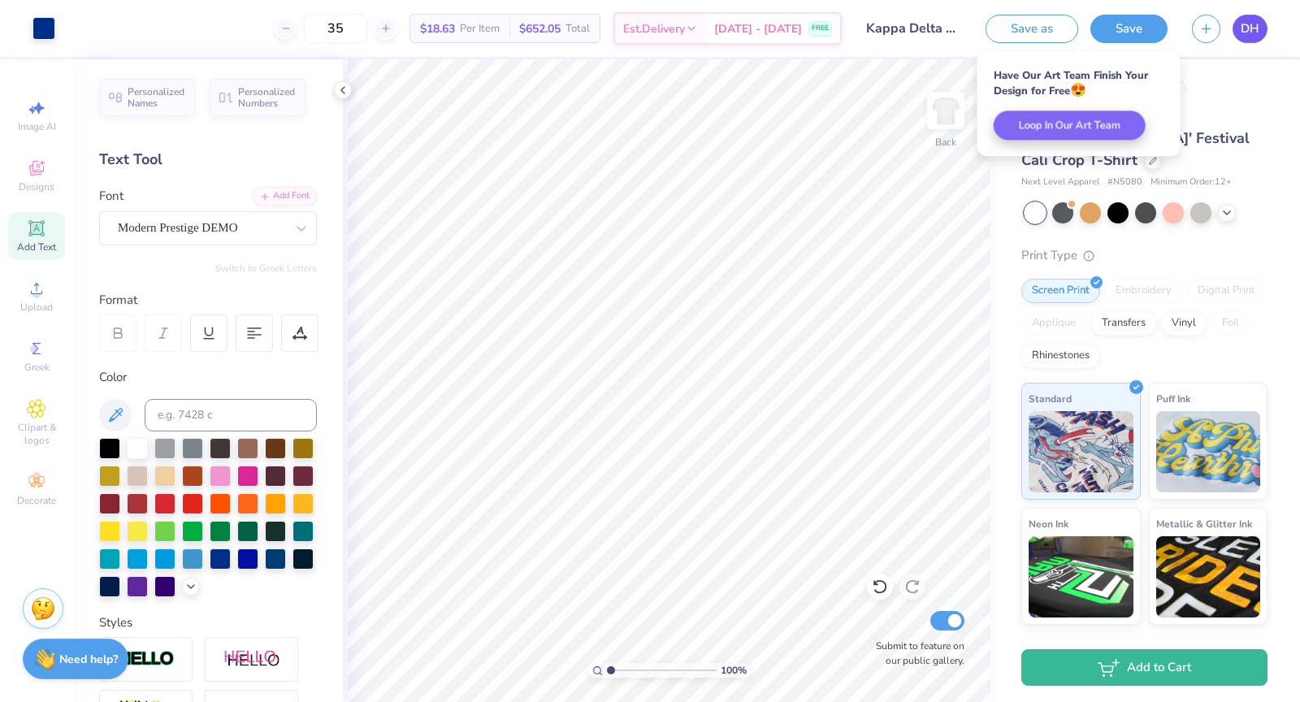
click at [1256, 32] on span "DH" at bounding box center [1250, 29] width 19 height 19
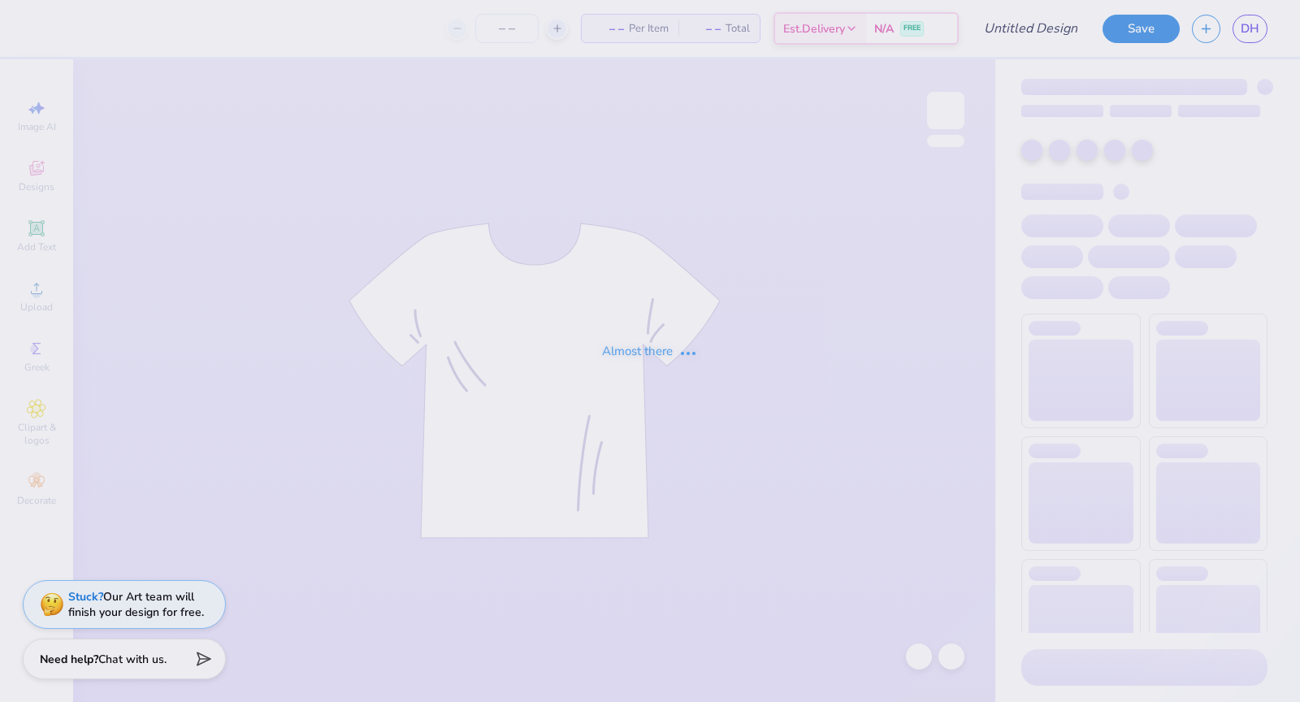
type input "Kappa Delta Shell Shirt"
type input "35"
